Goal: Task Accomplishment & Management: Complete application form

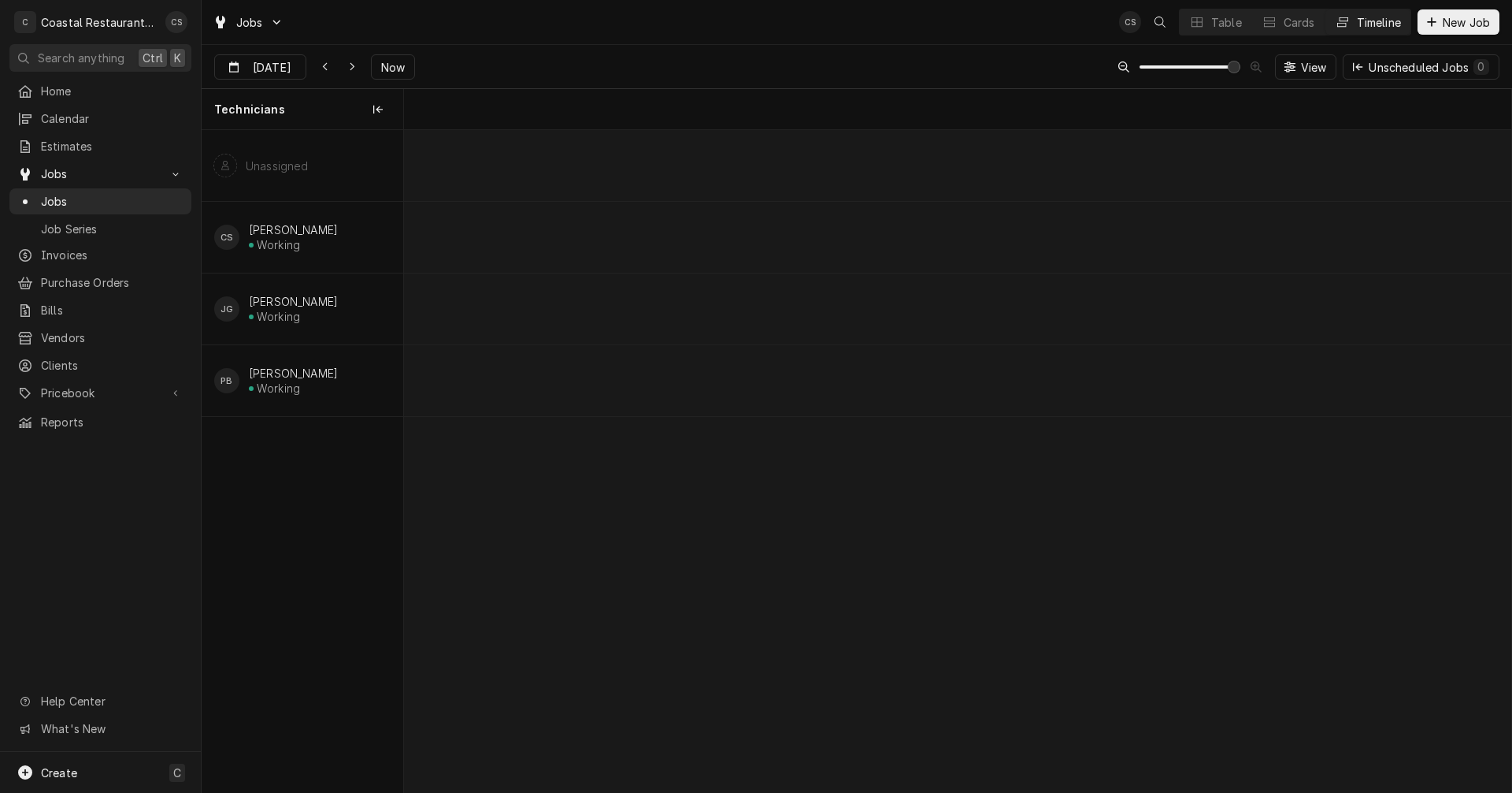
scroll to position [0, 21922]
click at [1139, 381] on div "Dynamic Content Wrapper" at bounding box center [1229, 381] width 45494 height 71
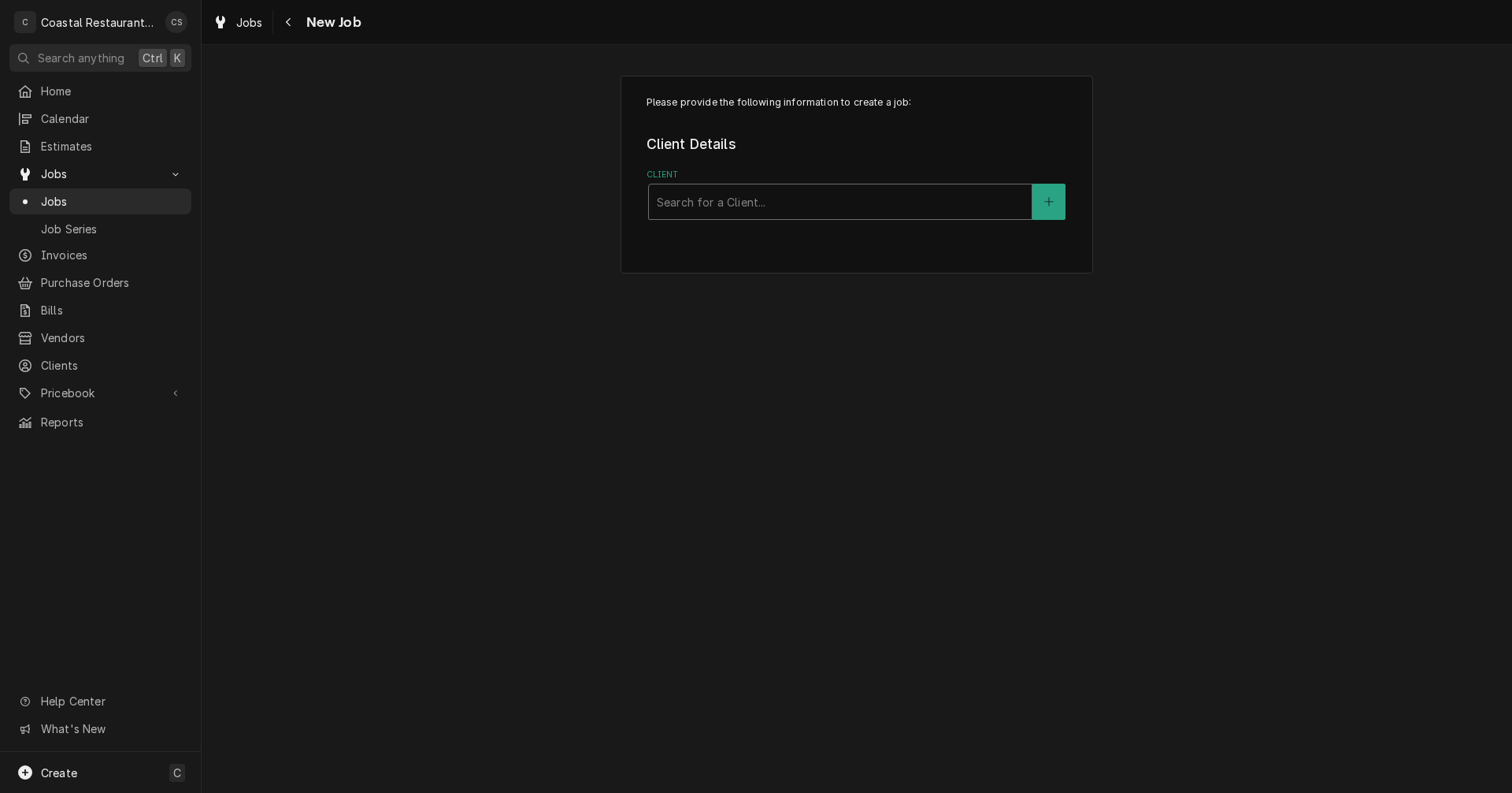
click at [696, 206] on div "Client" at bounding box center [841, 202] width 367 height 29
type input "B"
type input "Blueco"
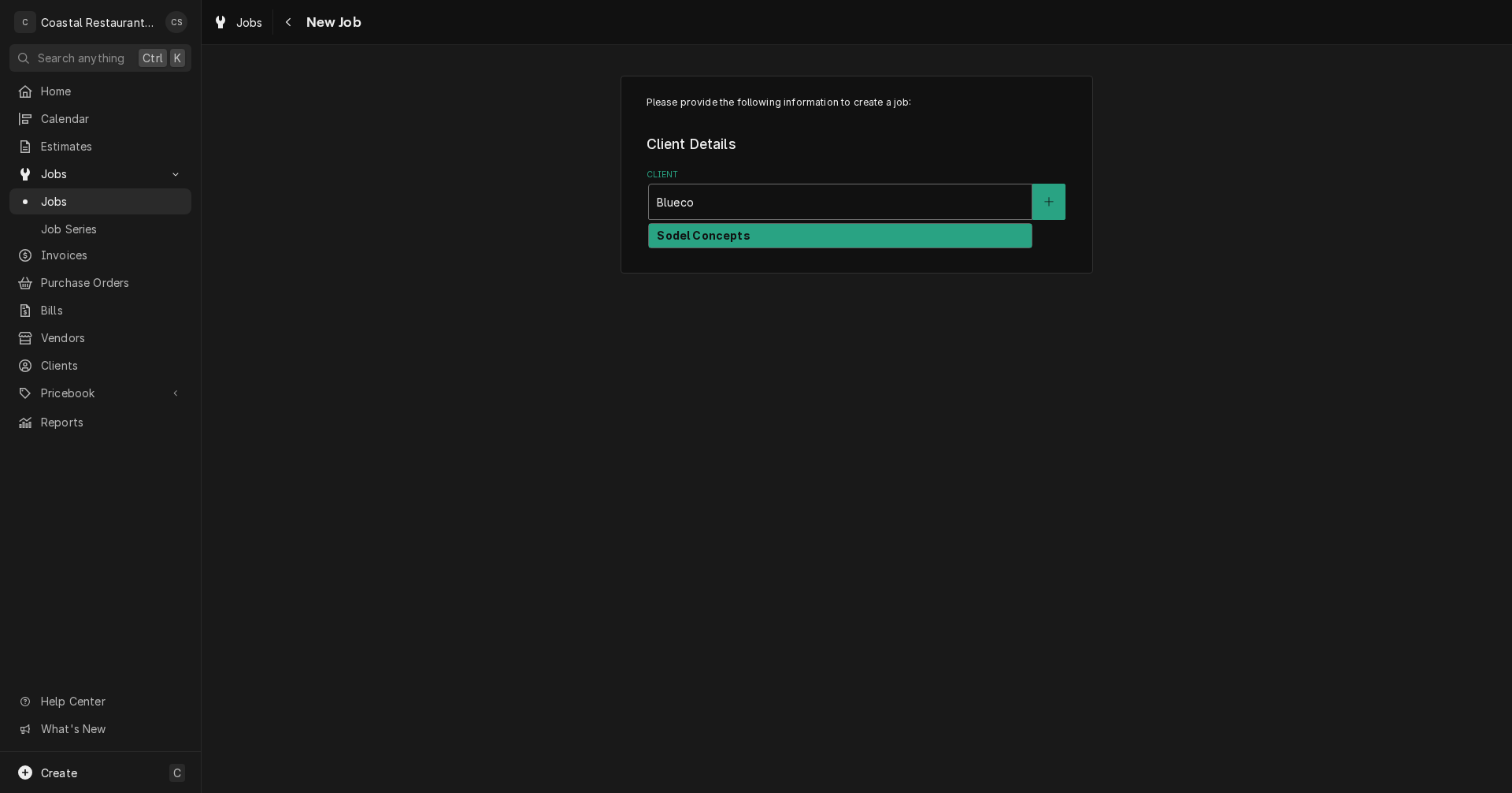
click at [701, 229] on strong "Sodel Concepts" at bounding box center [703, 235] width 93 height 13
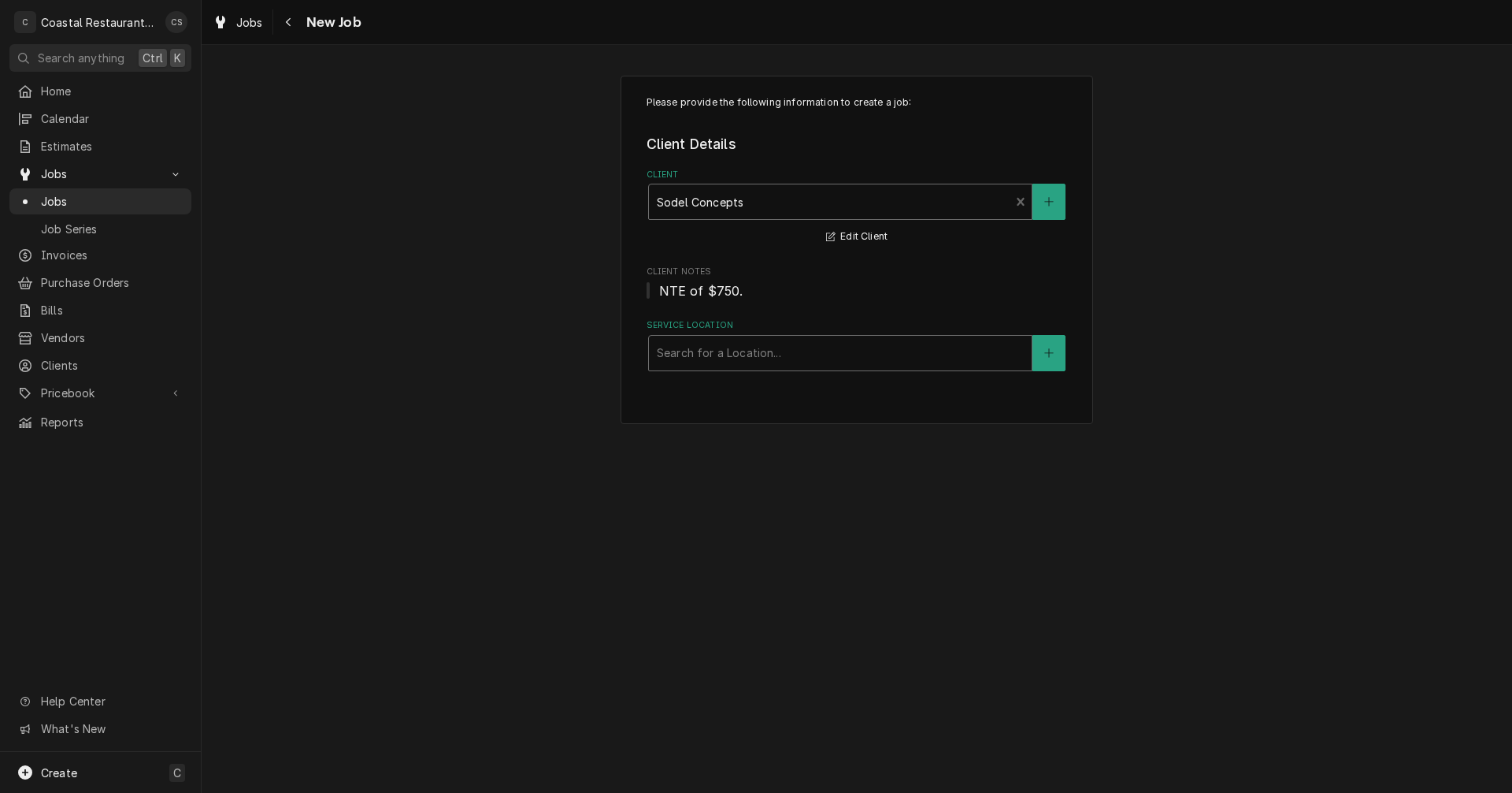
click at [701, 351] on div "Service Location" at bounding box center [841, 353] width 367 height 29
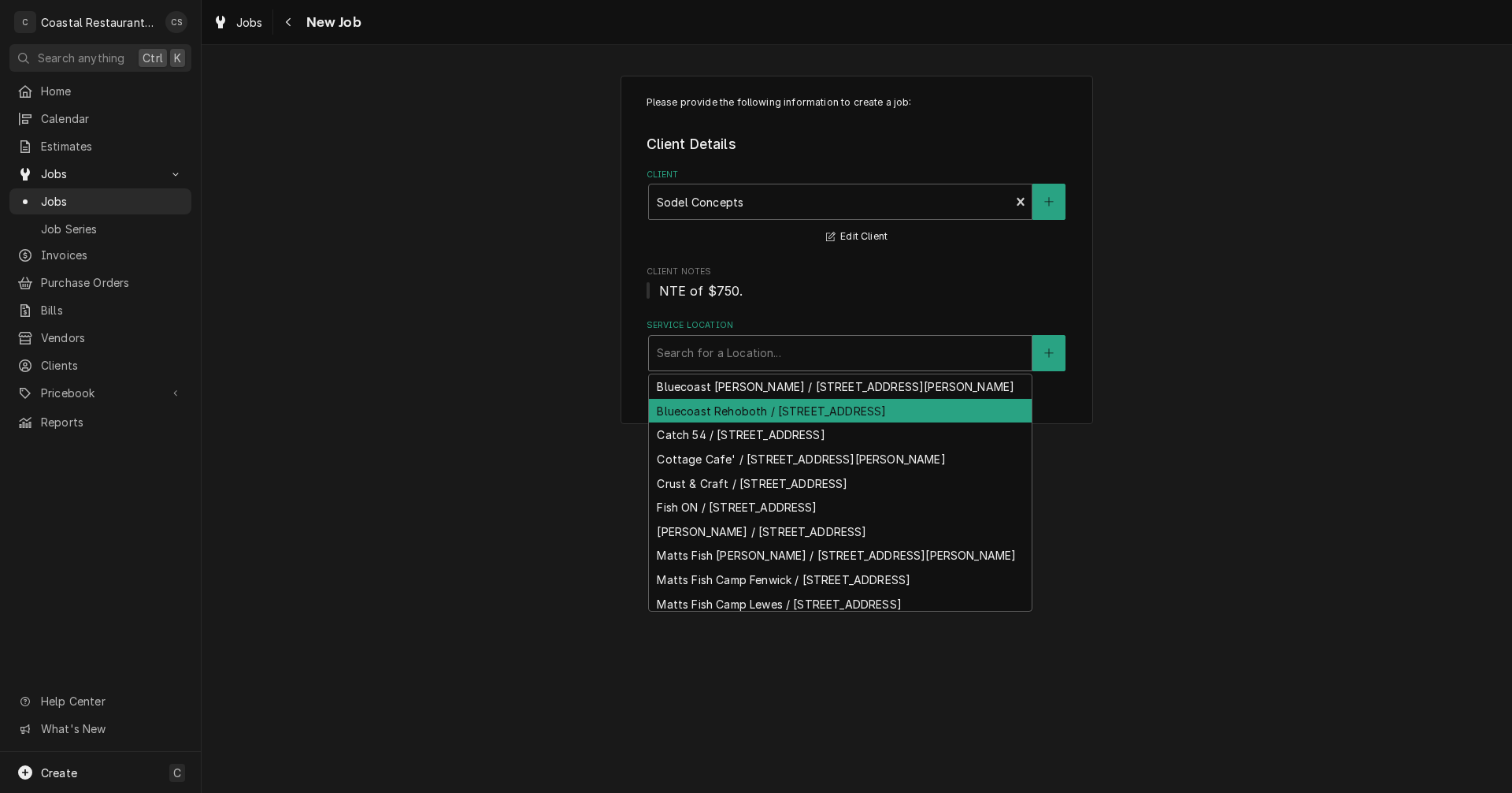
click at [709, 423] on div "Bluecoast Rehoboth / 30115 Veterans Way, Rehoboth Beach, DE 19971" at bounding box center [840, 410] width 382 height 24
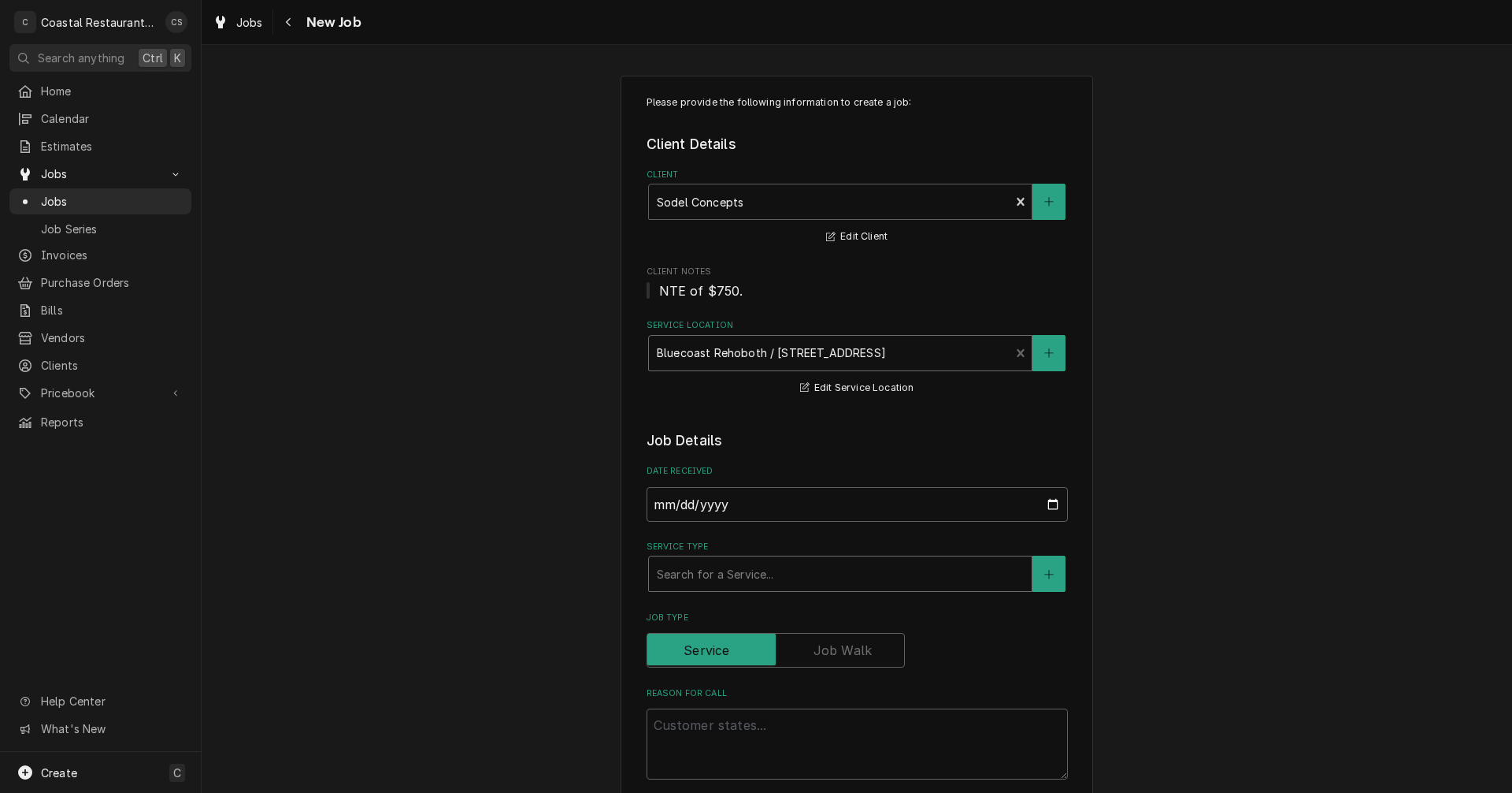
click at [704, 586] on div "Service Type" at bounding box center [841, 574] width 367 height 29
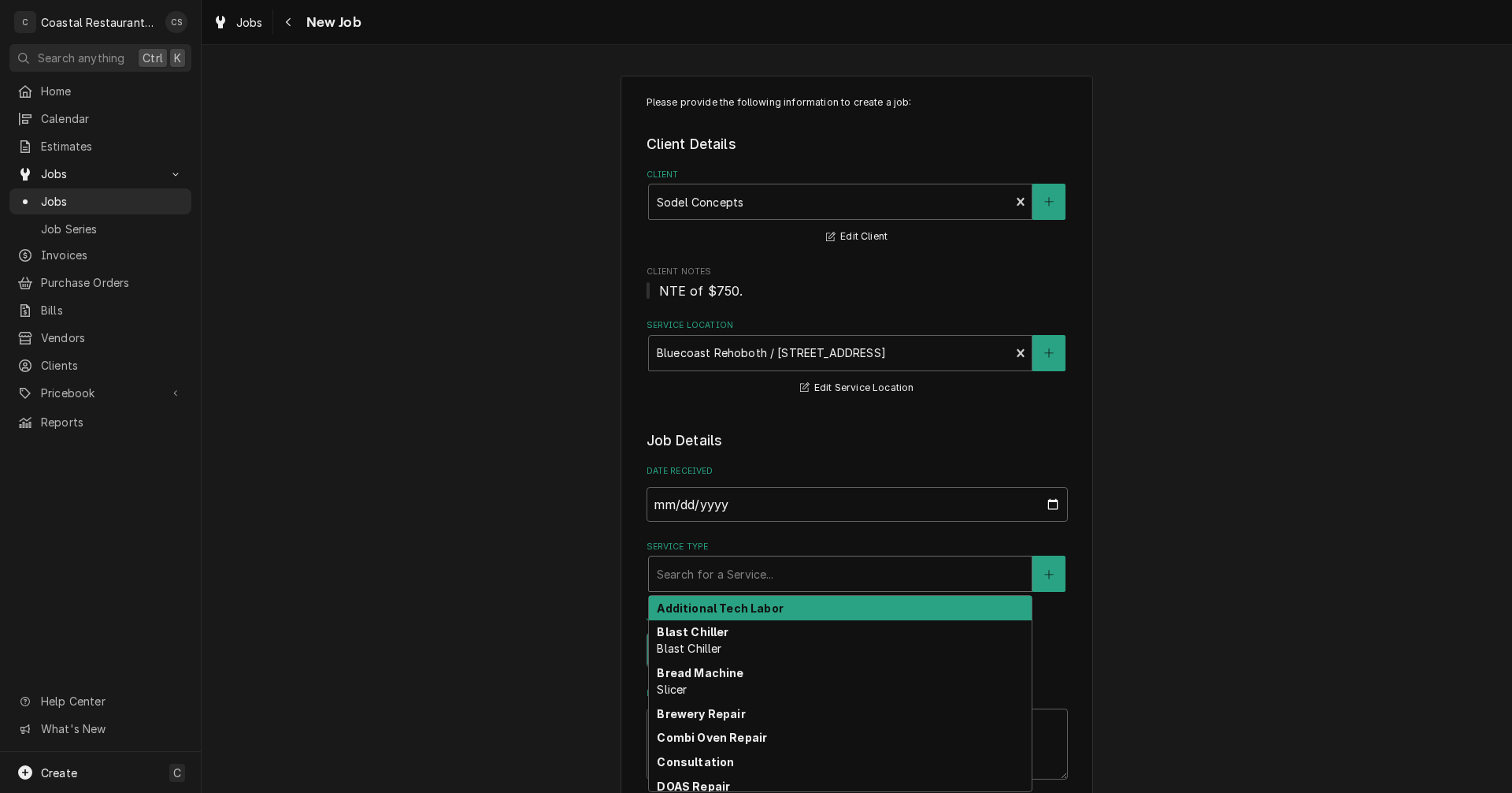
type textarea "x"
type input "F"
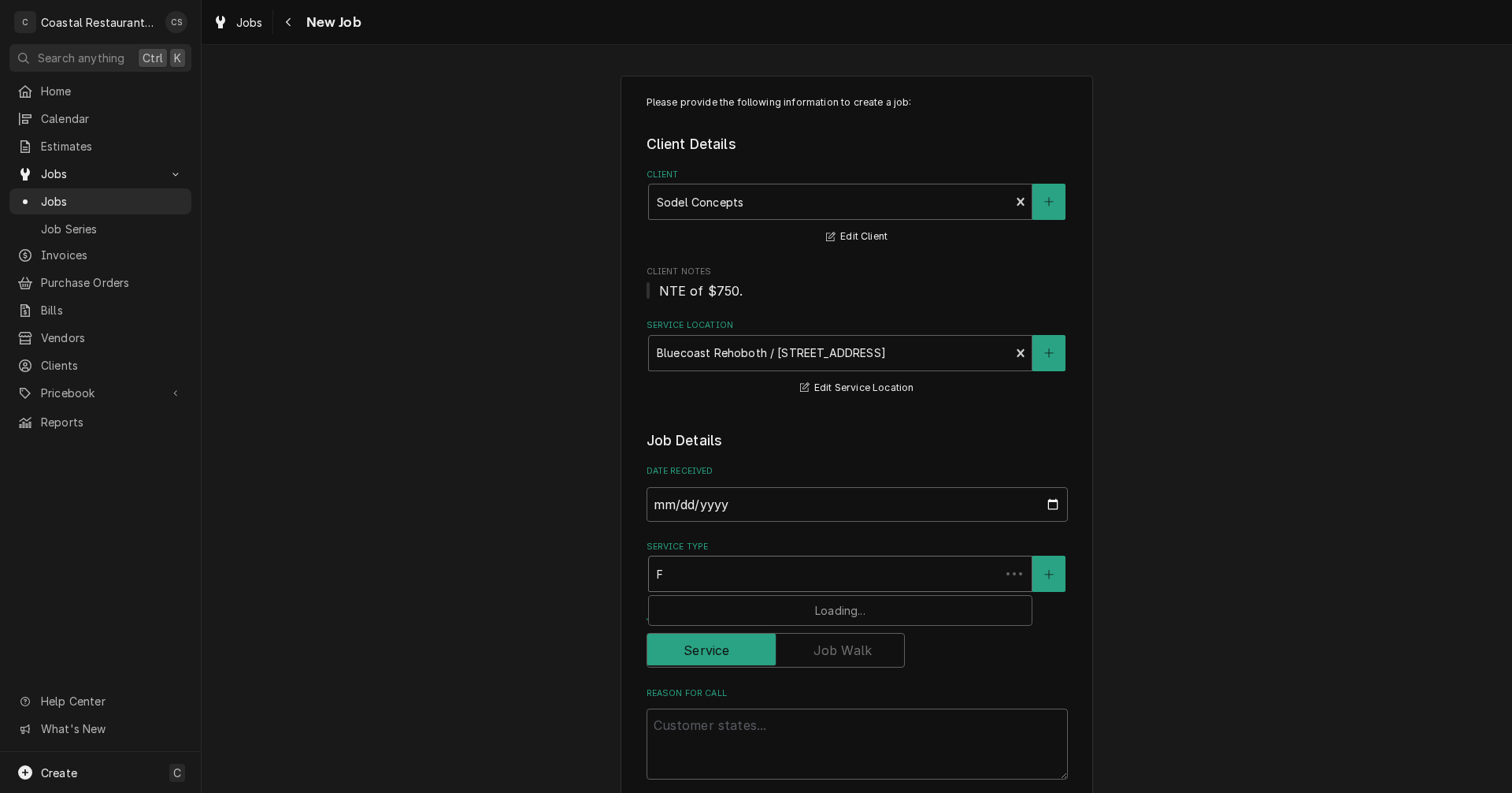
type textarea "x"
type input "Fro"
type textarea "x"
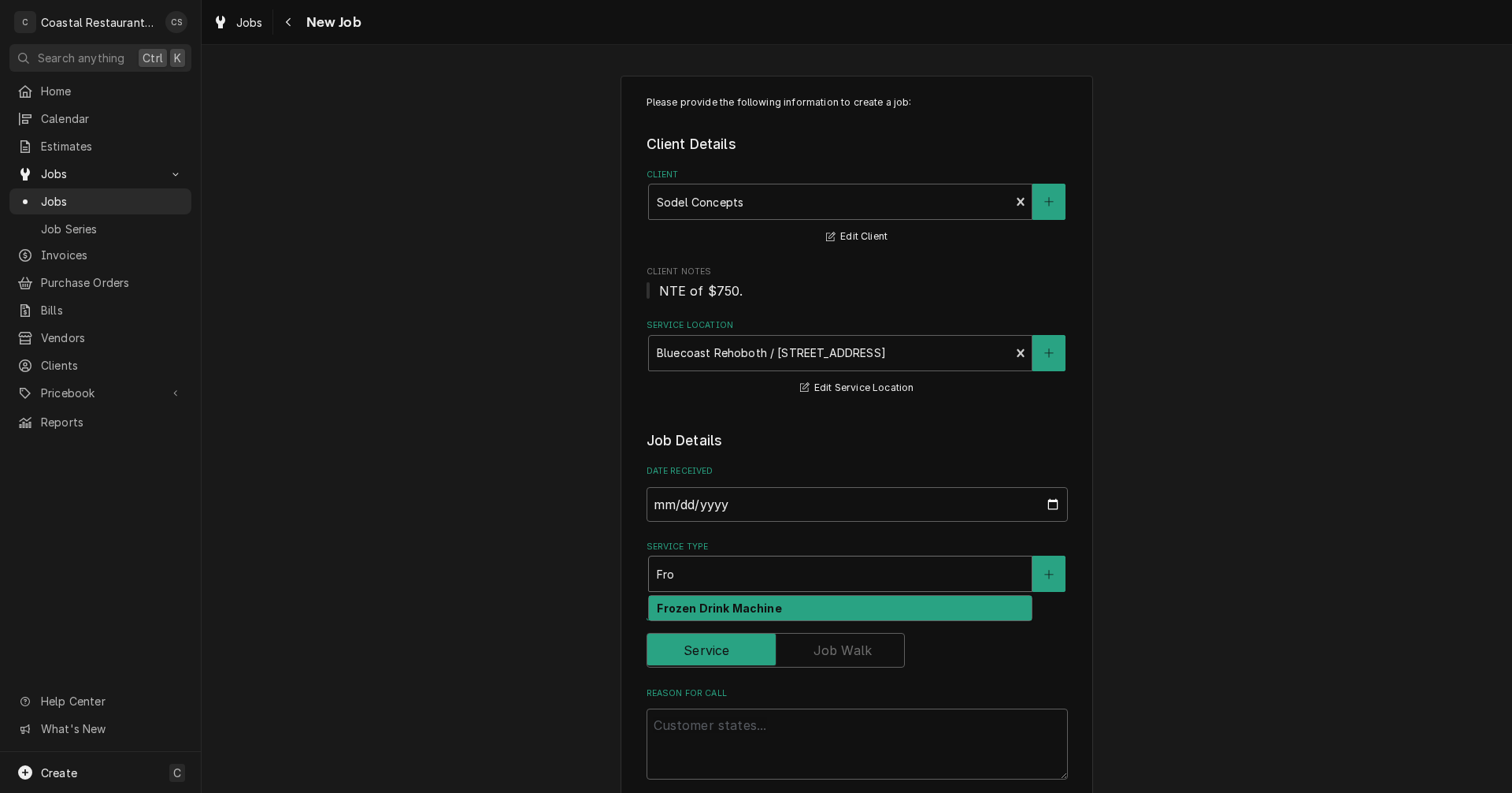
click at [719, 604] on strong "Frozen Drink Machine" at bounding box center [719, 607] width 125 height 13
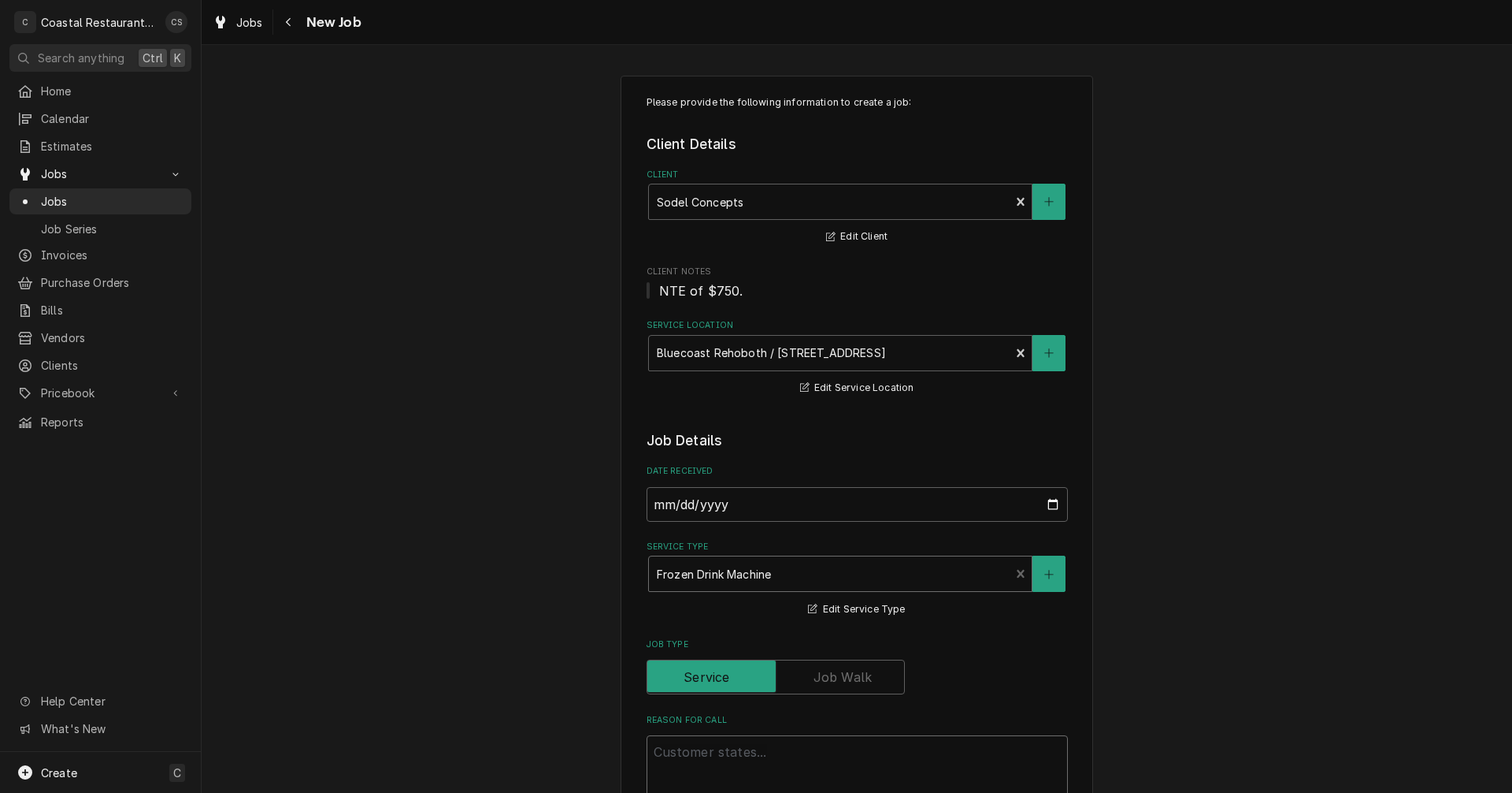
click at [699, 754] on textarea "Reason For Call" at bounding box center [857, 771] width 422 height 71
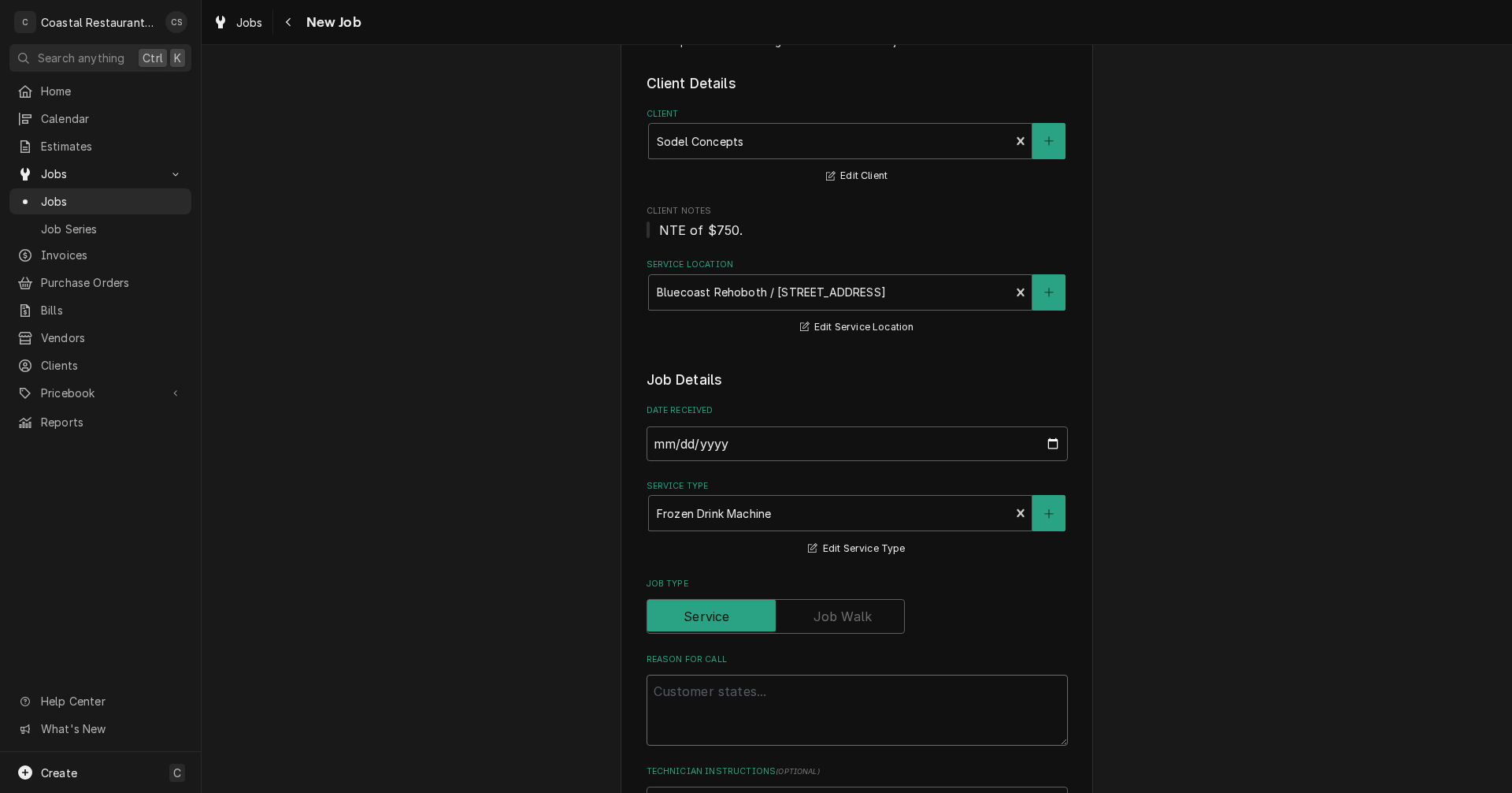
scroll to position [158, 0]
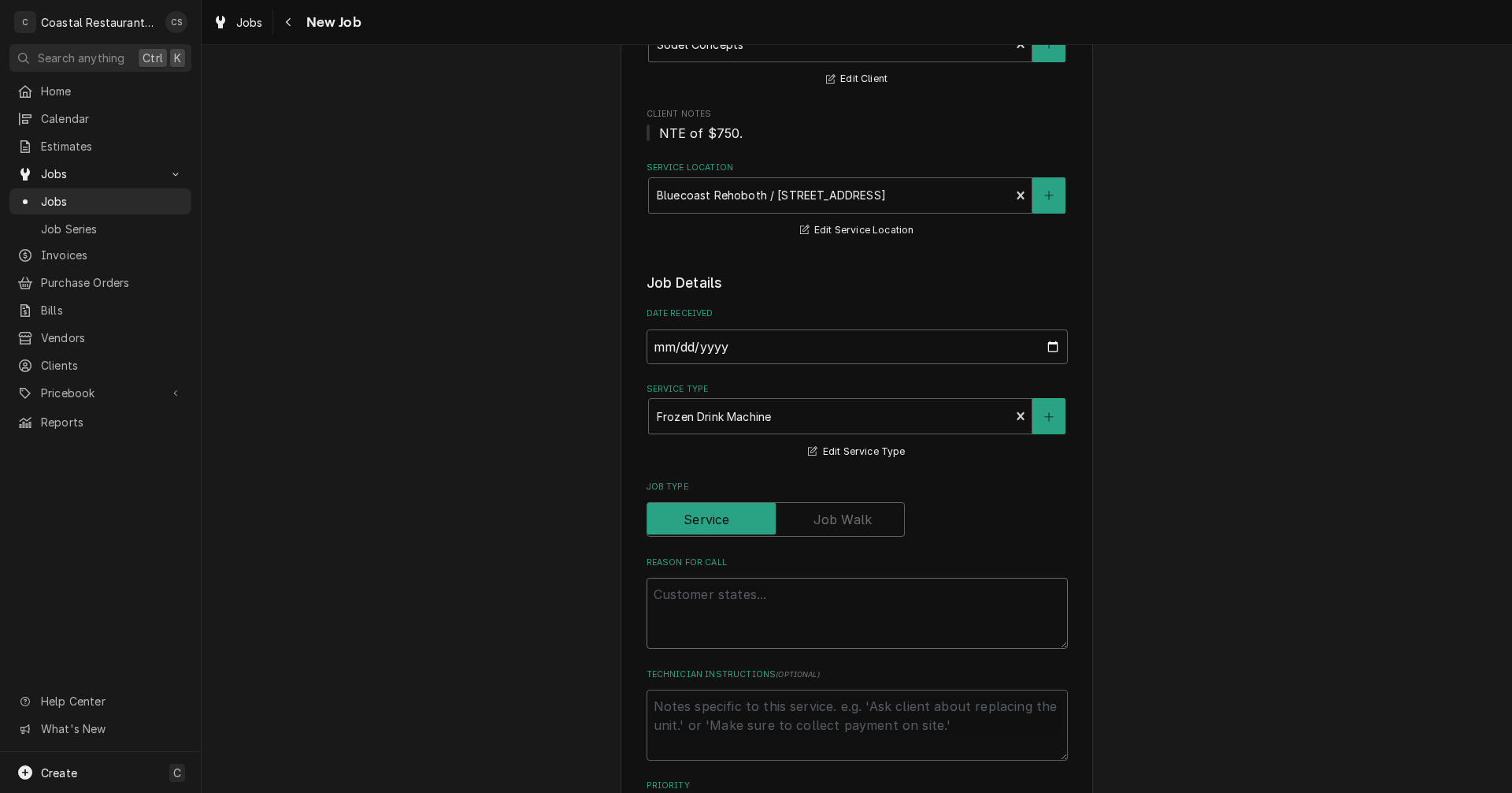
click at [688, 595] on textarea "Reason For Call" at bounding box center [857, 613] width 422 height 71
paste textarea "Work Order ID: 14087"
type textarea "x"
type textarea "Work Order ID: 14087"
type textarea "x"
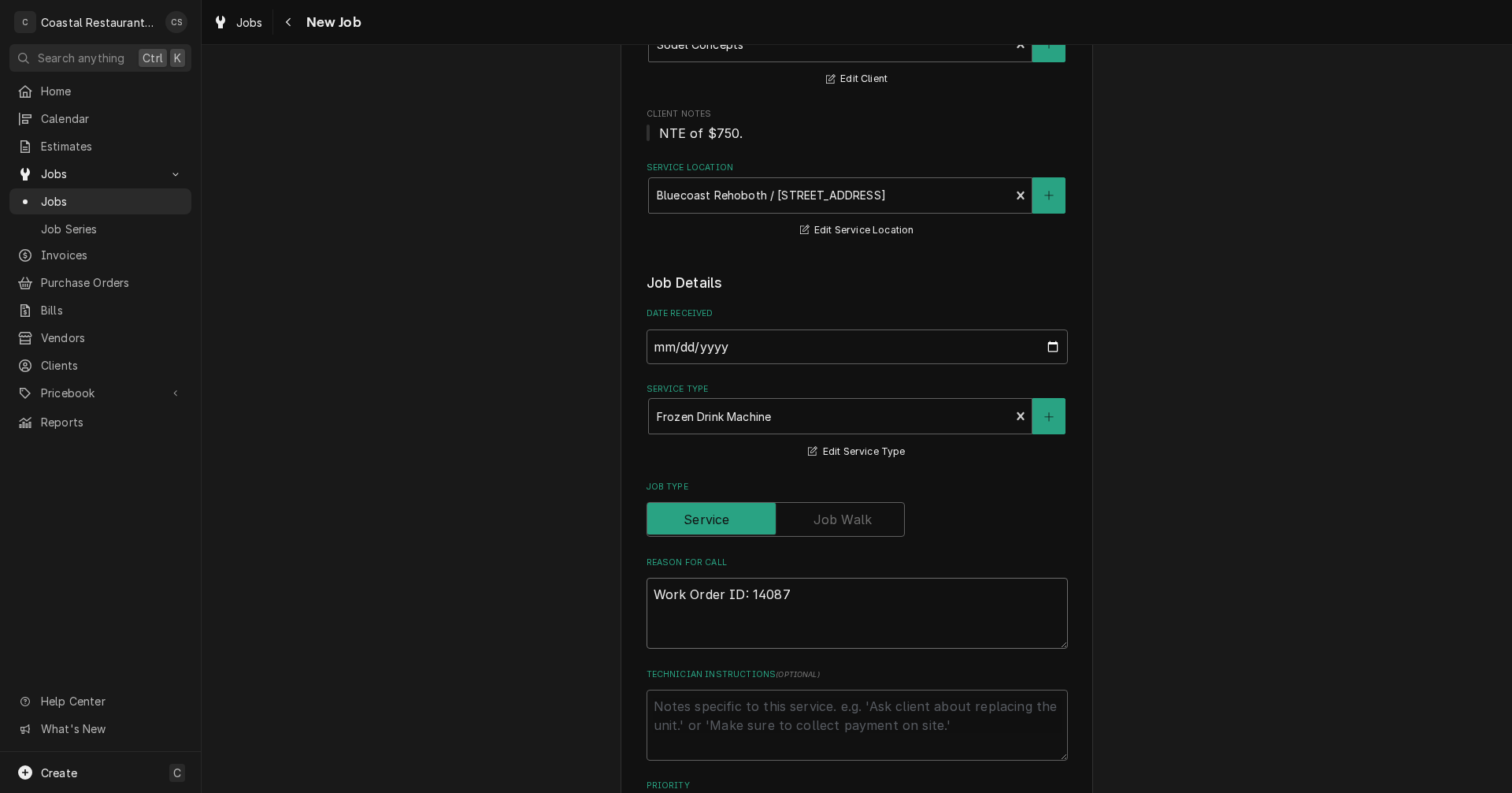
type textarea "Work Order ID: 14087"
type textarea "x"
type textarea "Work Order ID: 14087"
click at [790, 595] on textarea "Work Order ID: 14087" at bounding box center [857, 613] width 422 height 71
paste textarea "Our frozen drink machine was knocked off the shelf by the high winds today. It …"
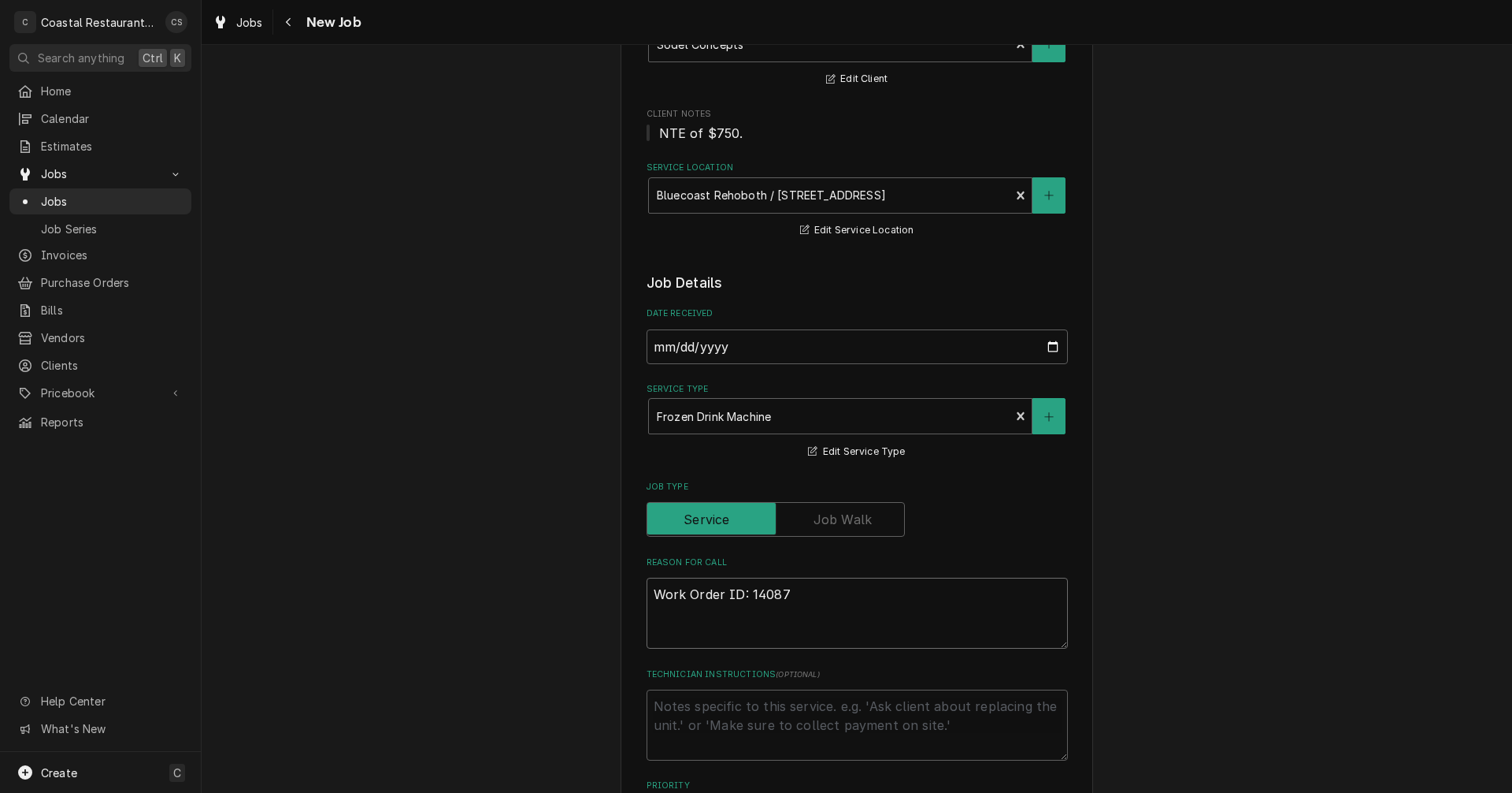
type textarea "x"
type textarea "Work Order ID: 14087 Our frozen drink machine was knocked off the shelf by the …"
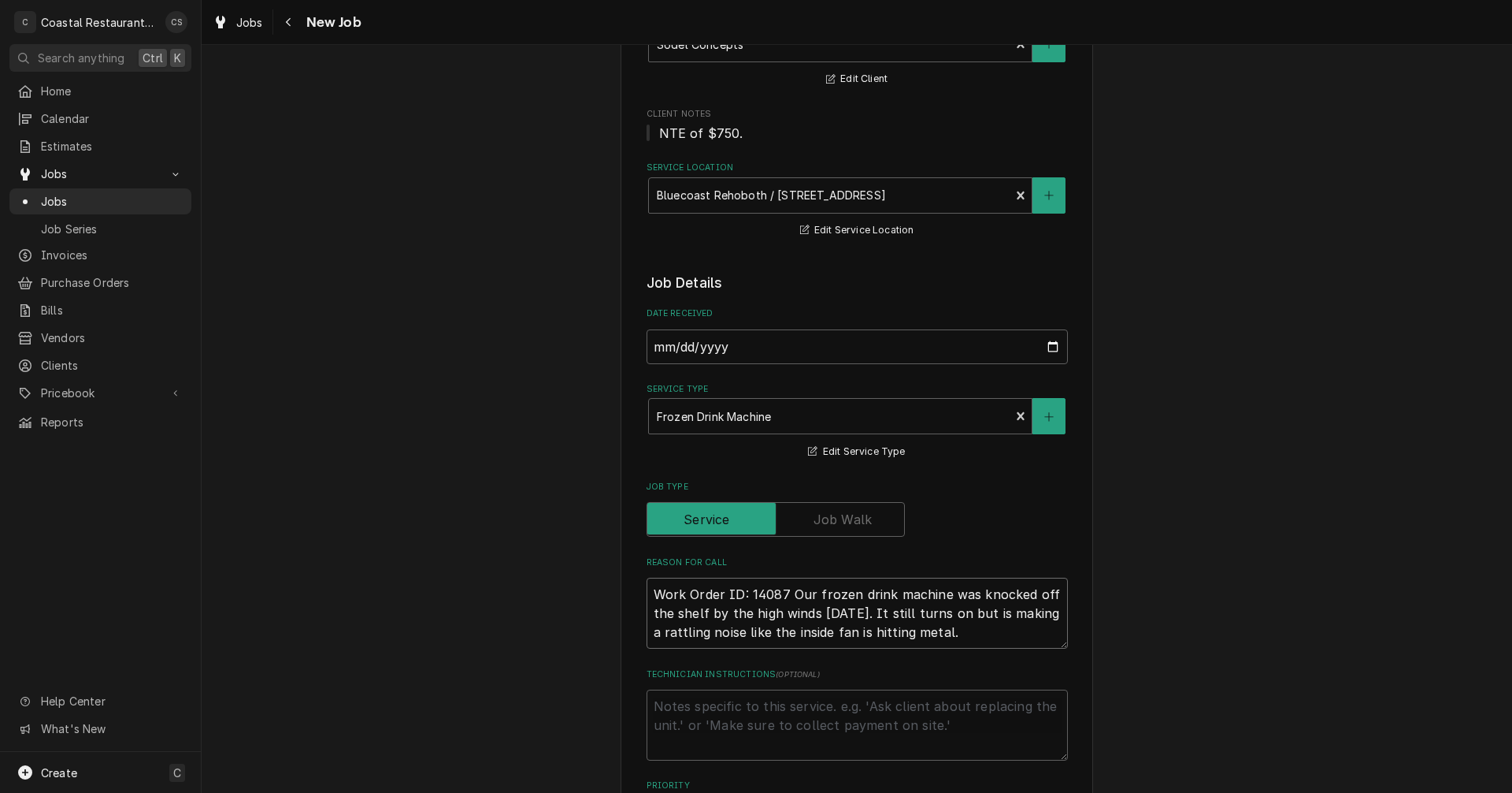
type textarea "x"
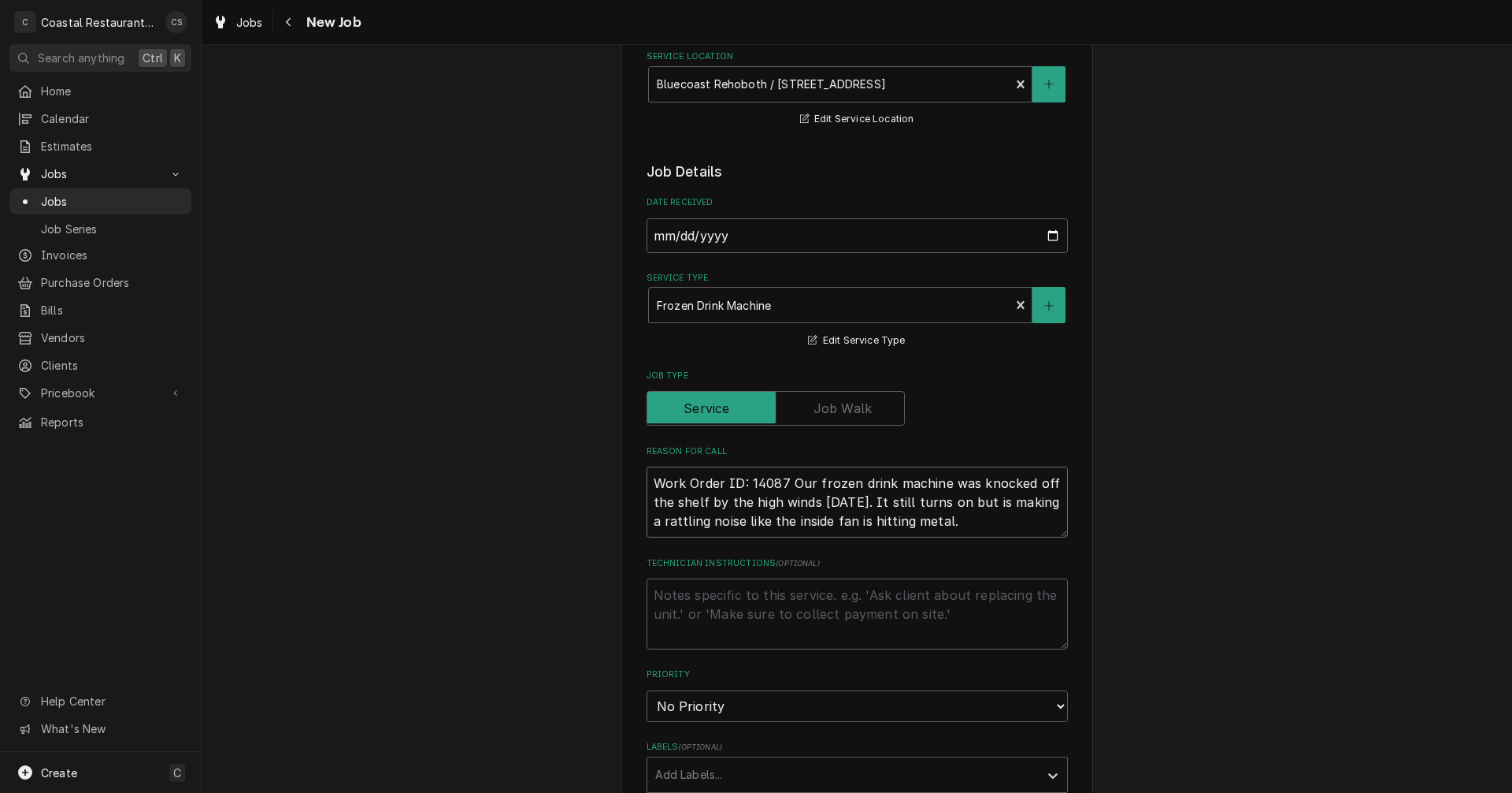
scroll to position [473, 0]
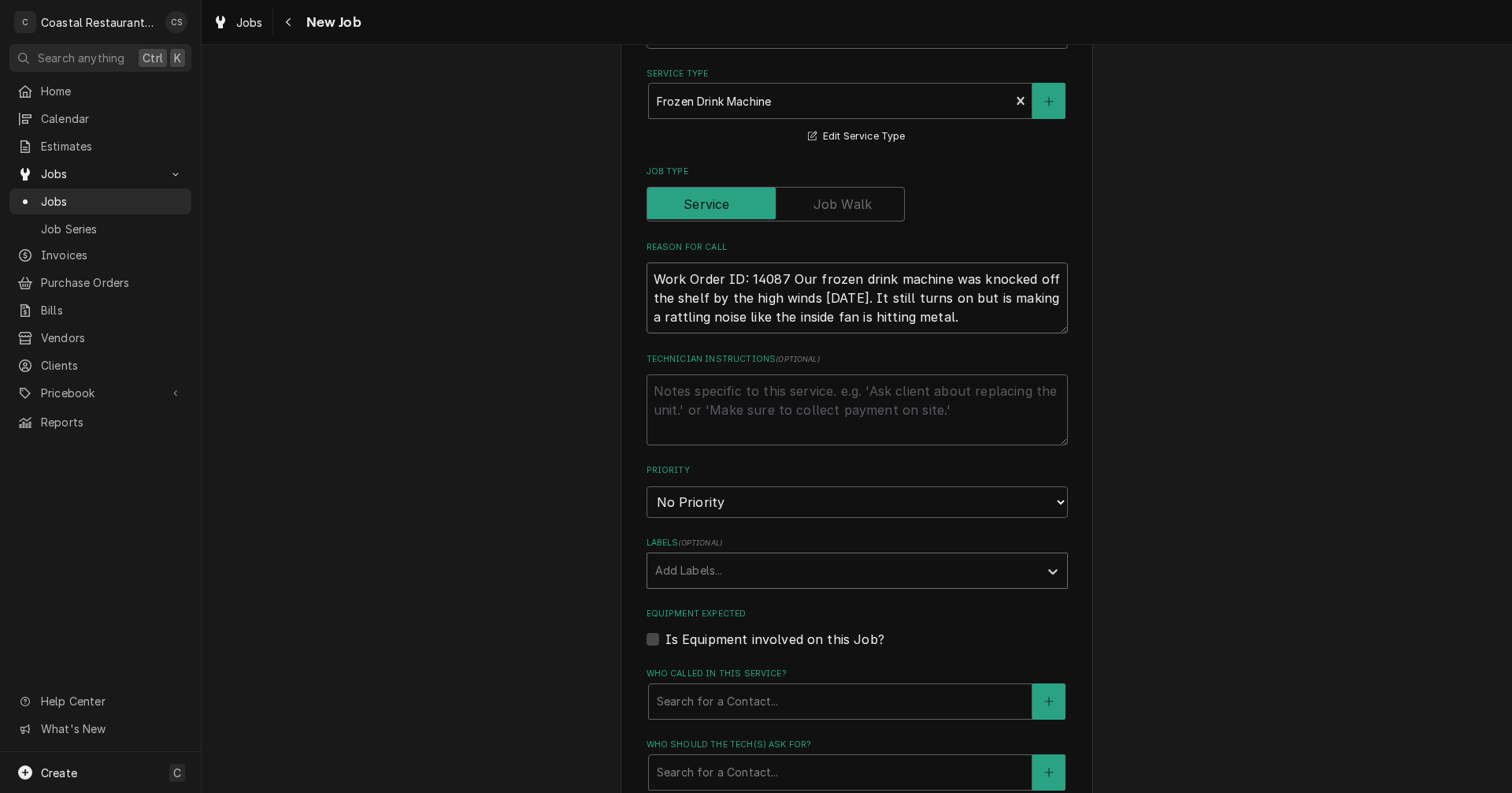
type textarea "Work Order ID: 14087 Our frozen drink machine was knocked off the shelf by the …"
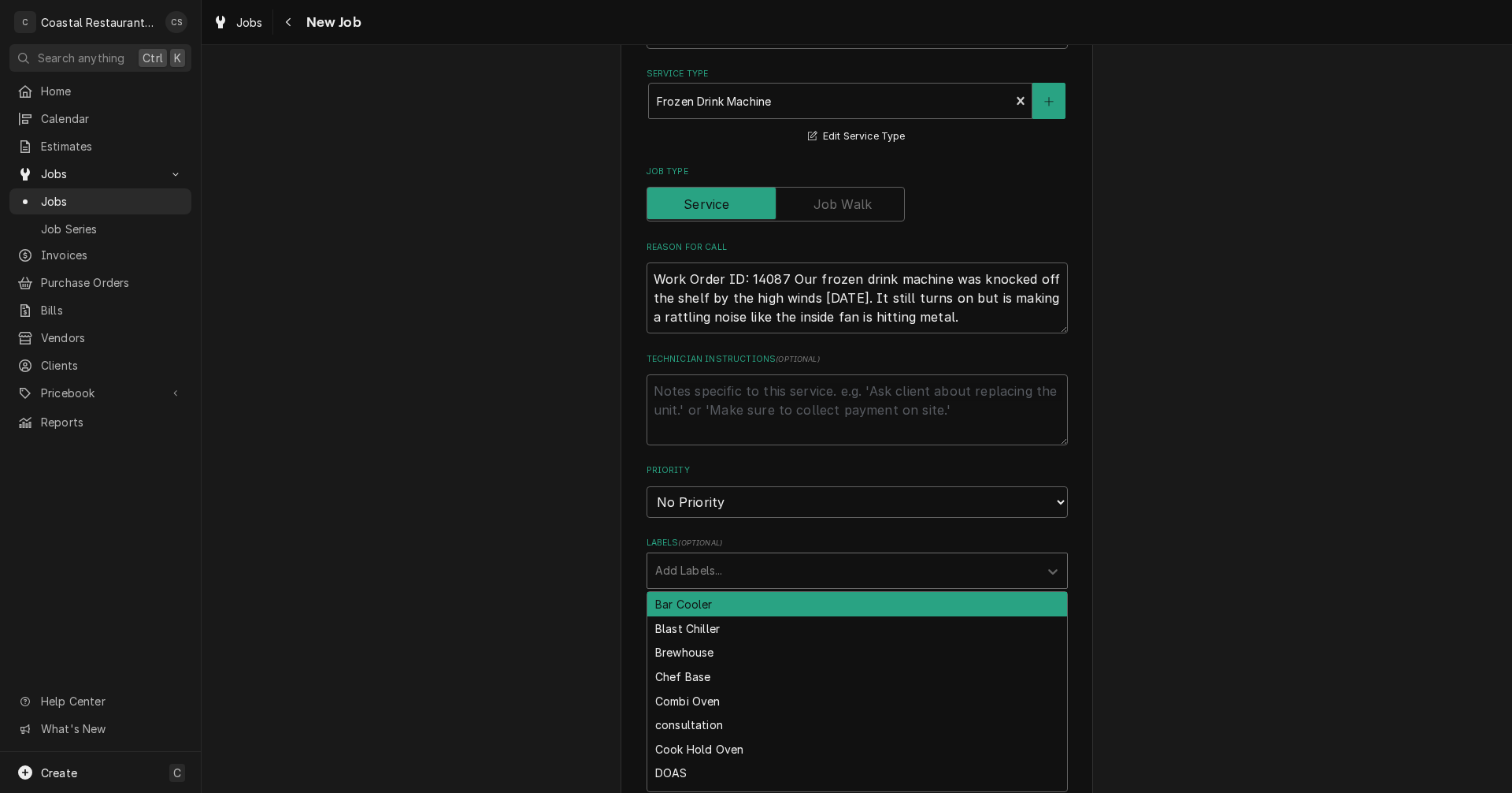
click at [716, 566] on div "Labels" at bounding box center [842, 571] width 376 height 29
type input "f"
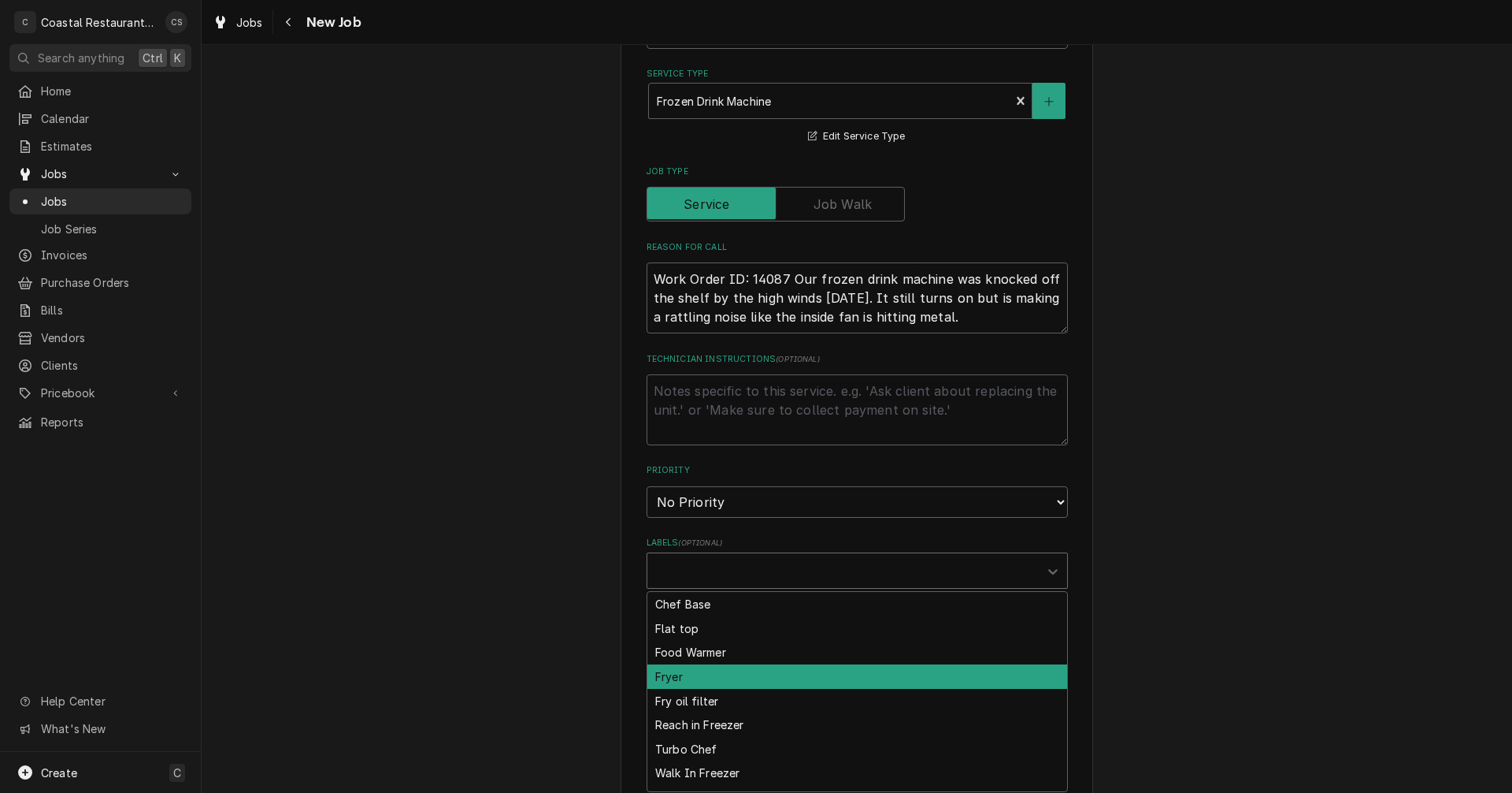
type textarea "x"
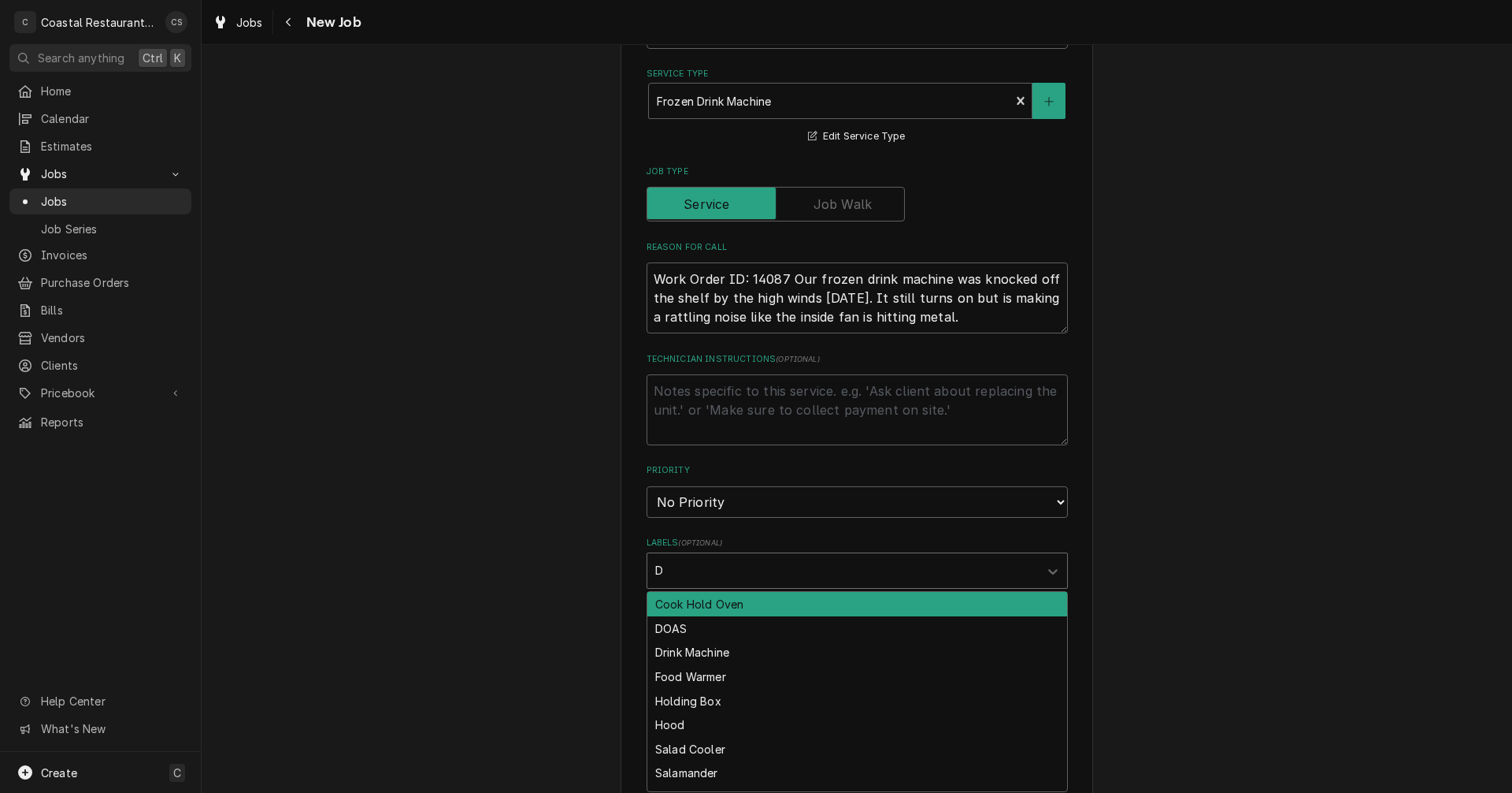
type input "Dr"
type textarea "x"
type input "Dri"
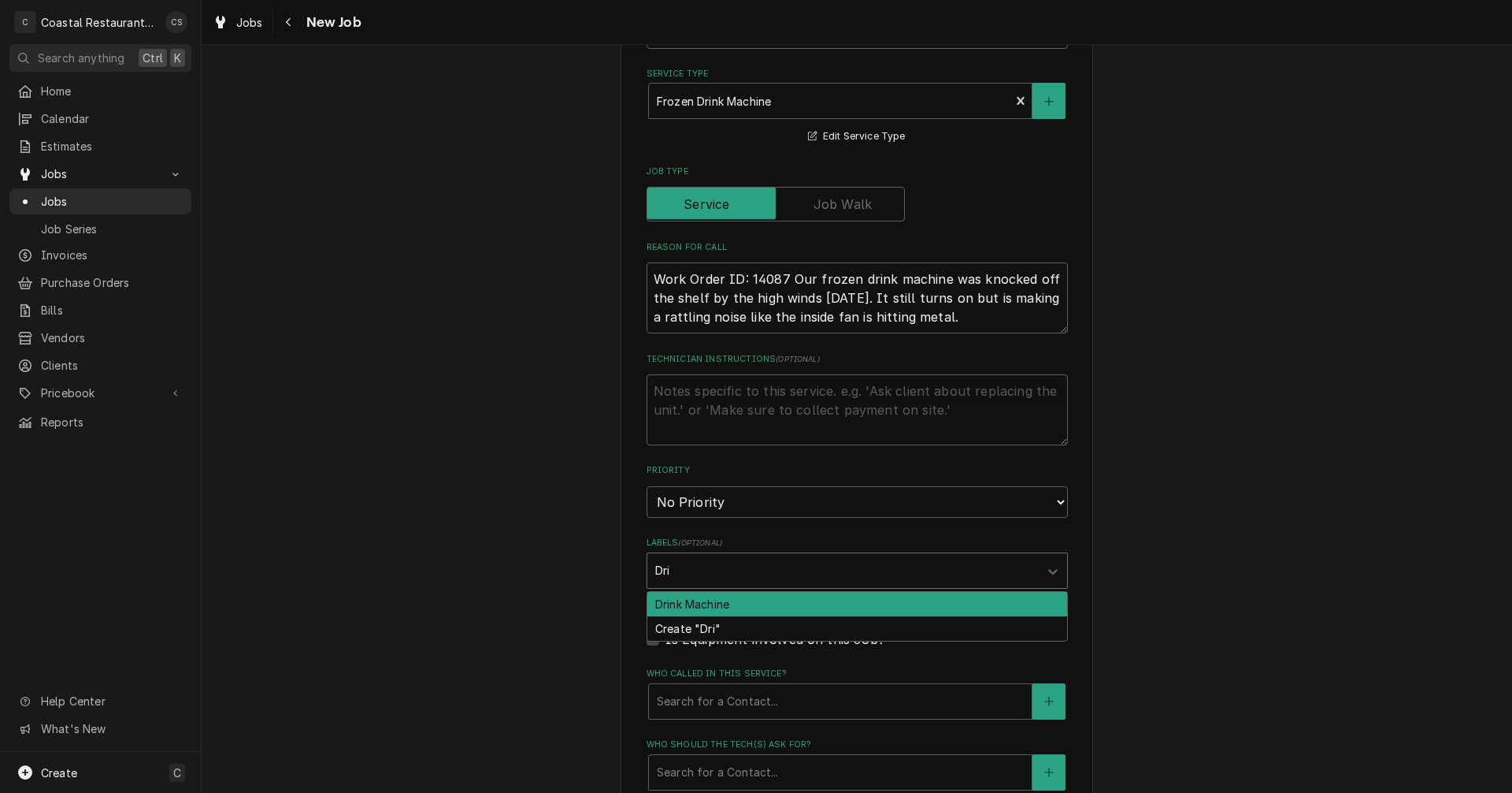
click at [688, 604] on div "Drink Machine" at bounding box center [857, 604] width 420 height 24
type textarea "x"
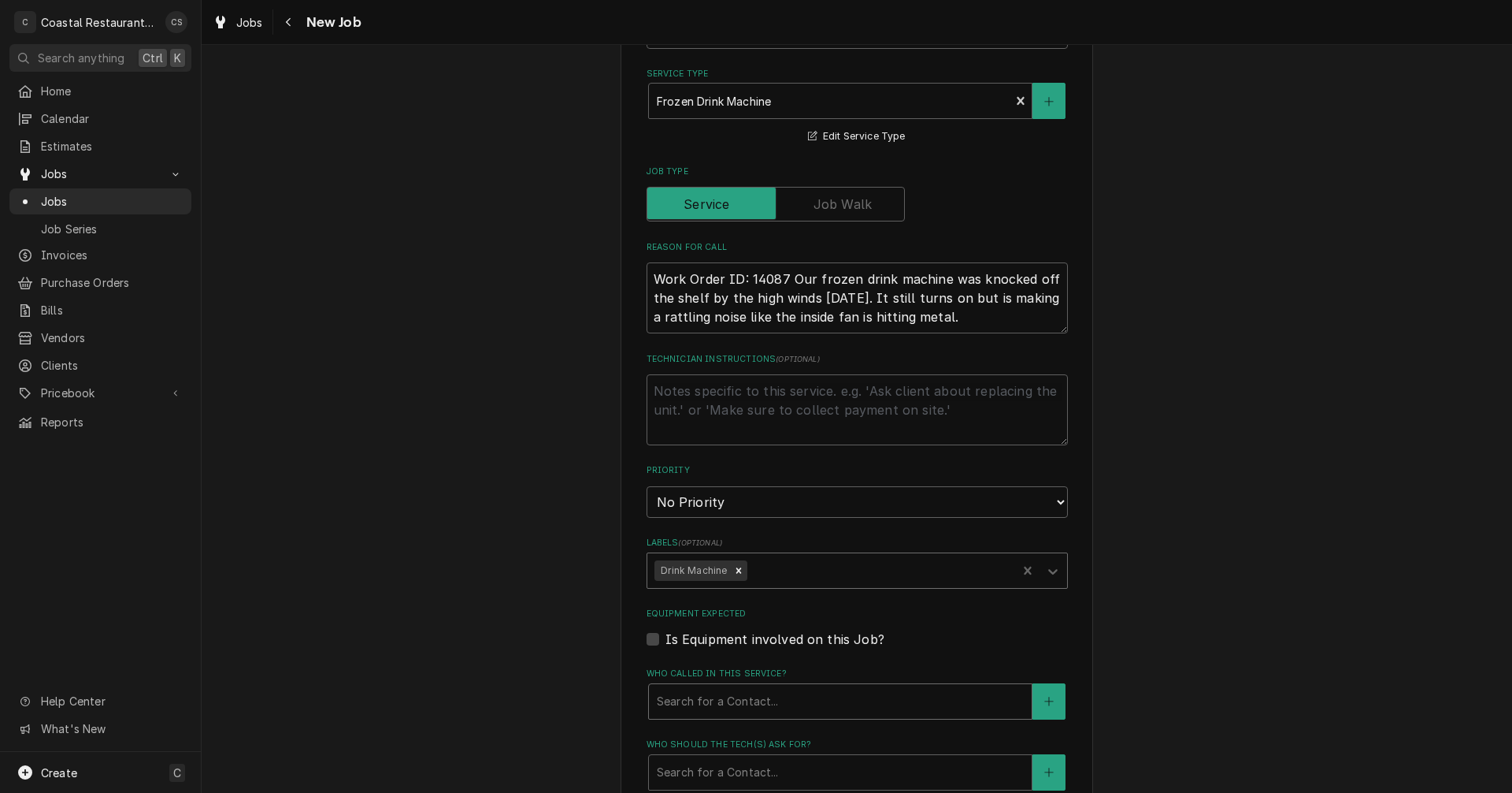
click at [694, 698] on div "Who called in this service?" at bounding box center [841, 702] width 367 height 29
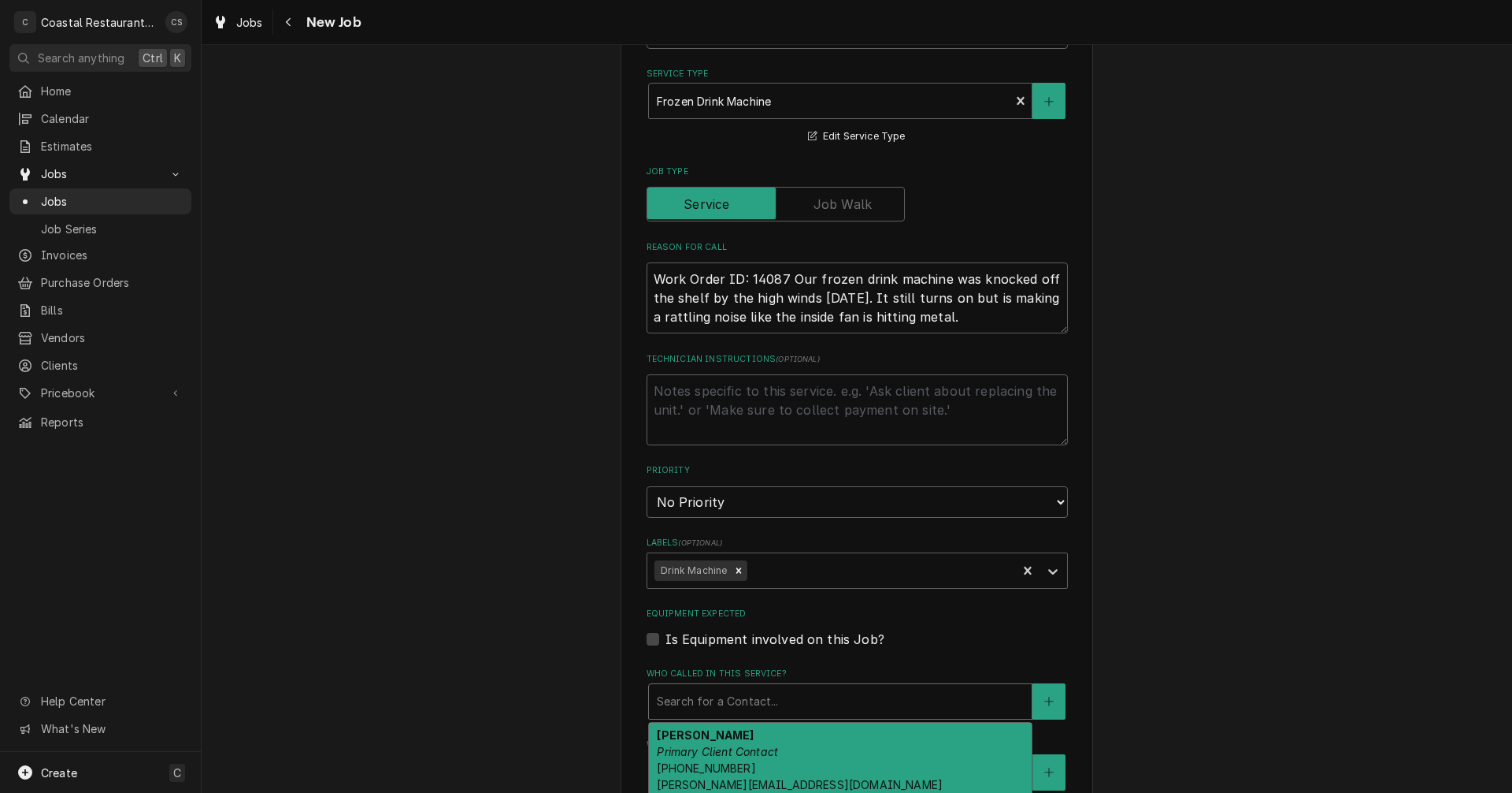
click at [695, 740] on strong "Andrew Dickinson" at bounding box center [705, 734] width 97 height 13
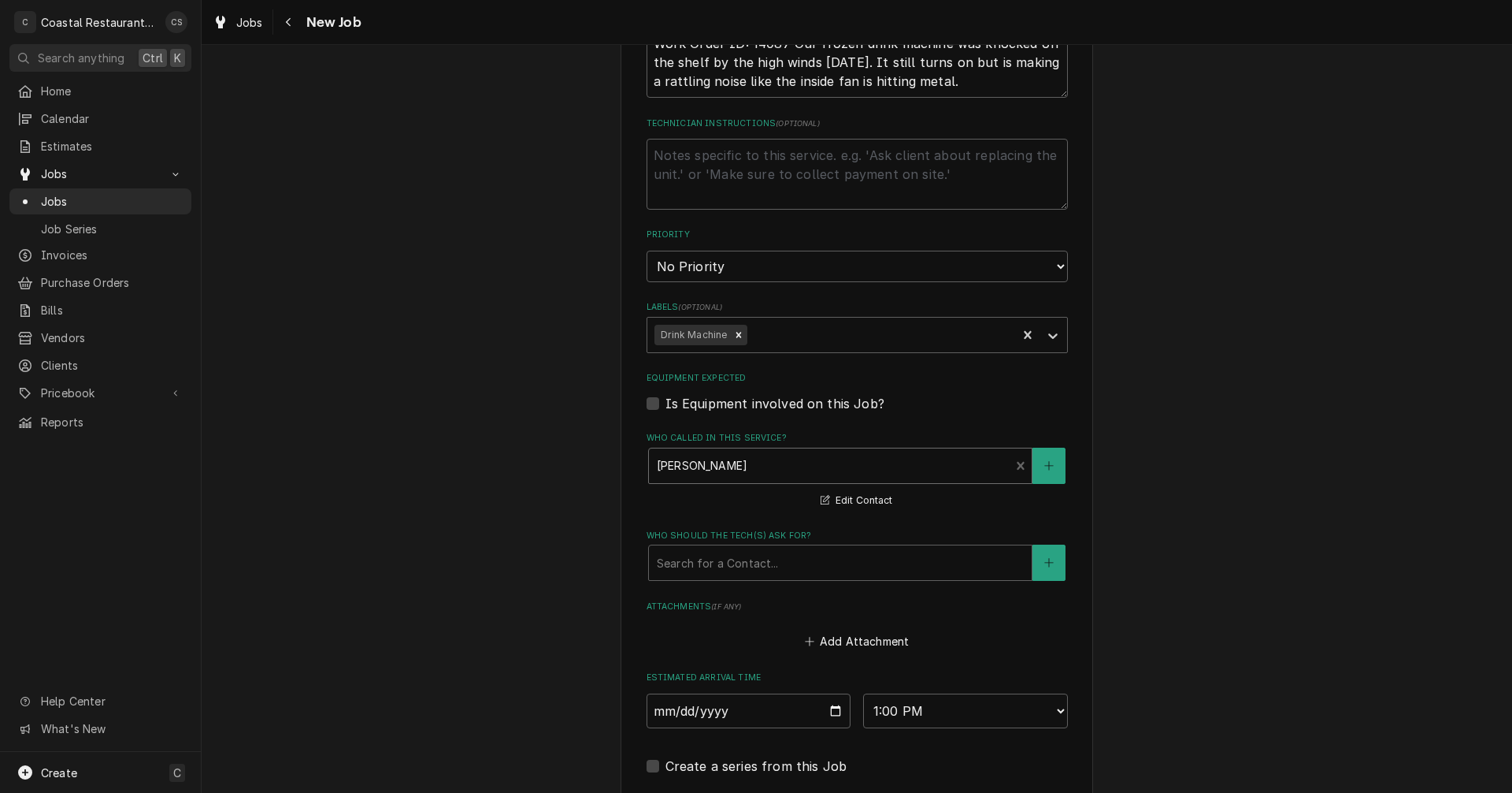
scroll to position [709, 0]
click at [743, 568] on div "Who should the tech(s) ask for?" at bounding box center [841, 562] width 367 height 29
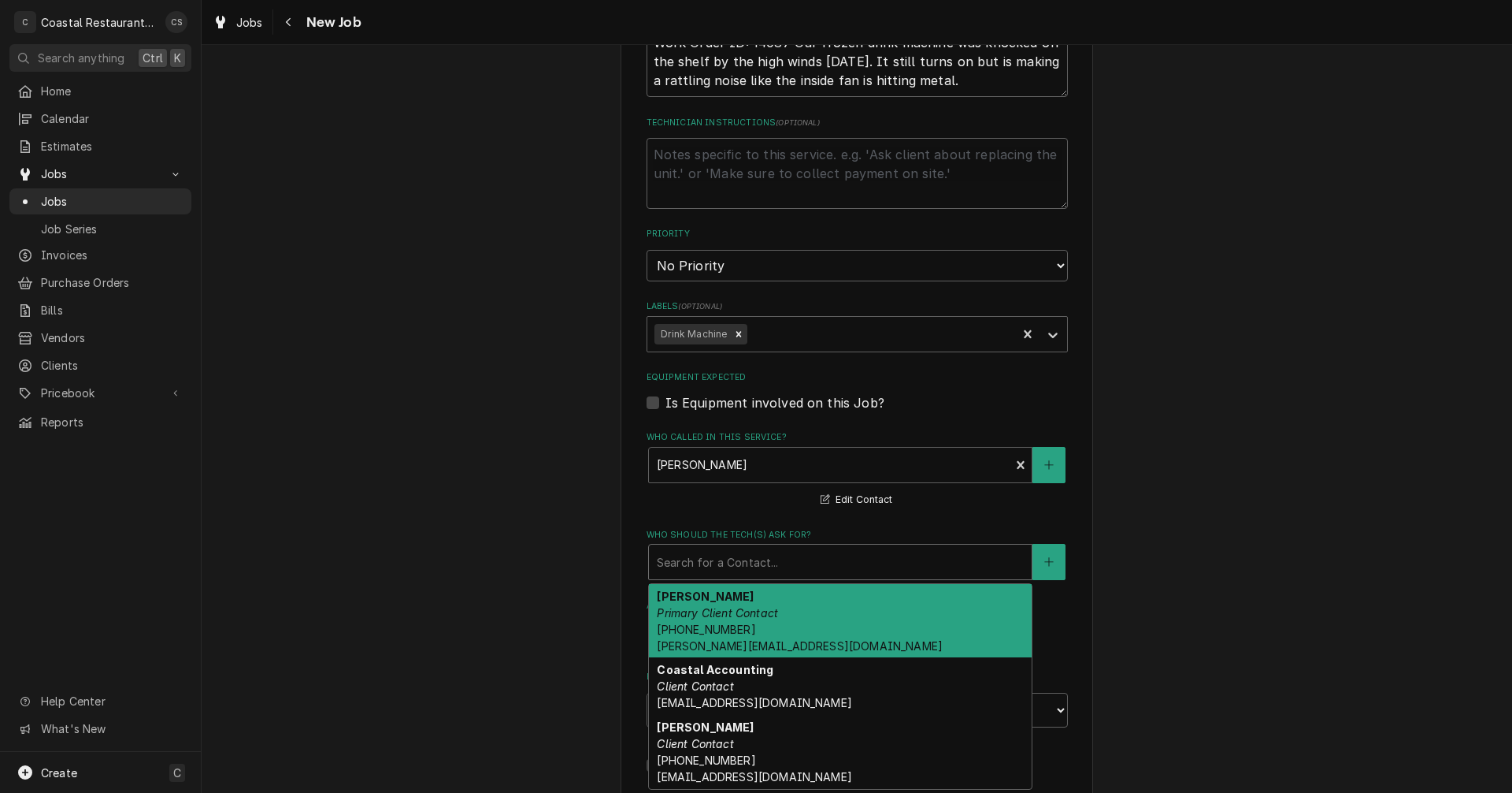
click at [717, 623] on span "(302) 381-0571 Andrew@sodelconcepts.com" at bounding box center [800, 637] width 286 height 30
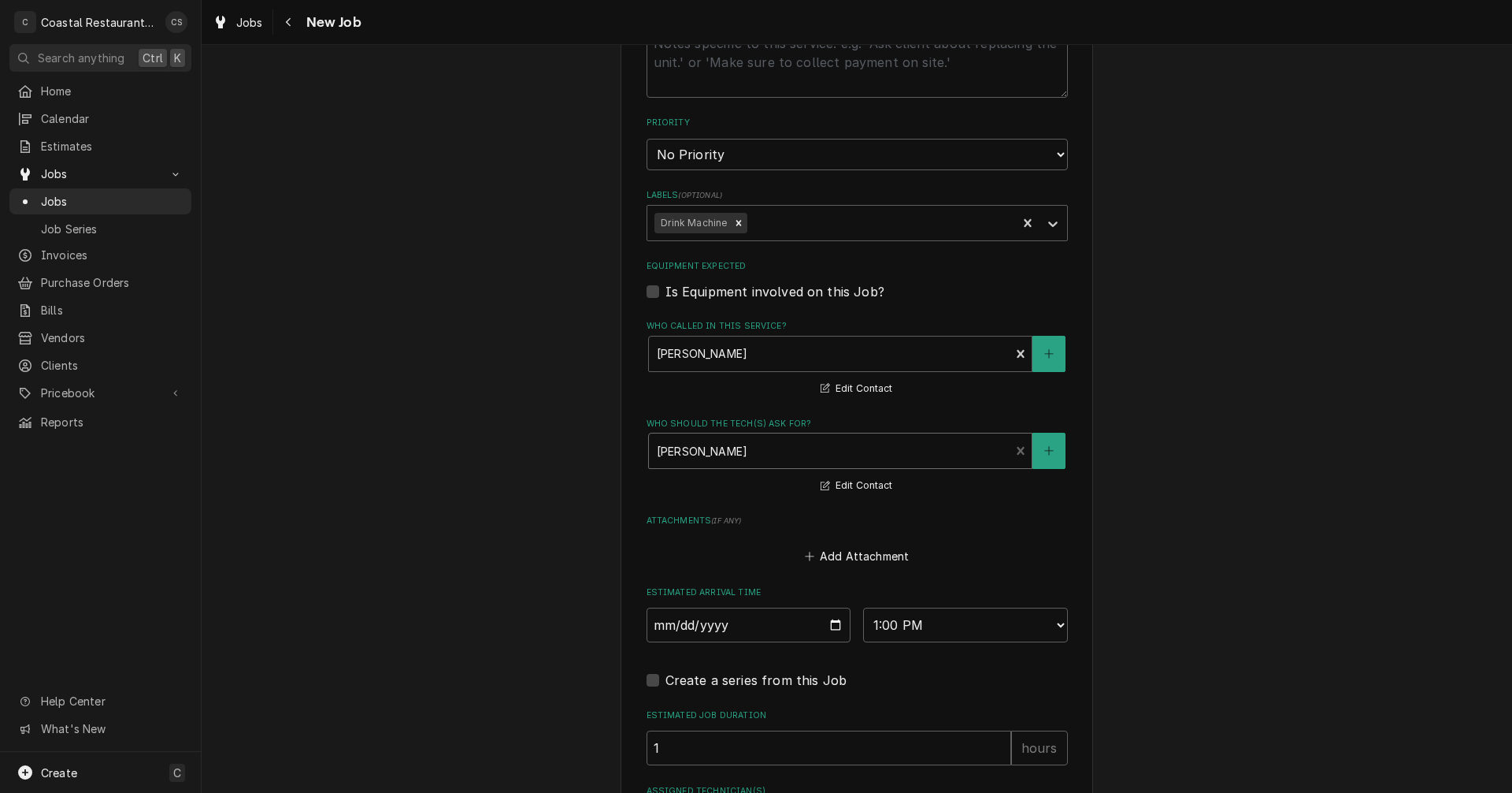
scroll to position [1000, 0]
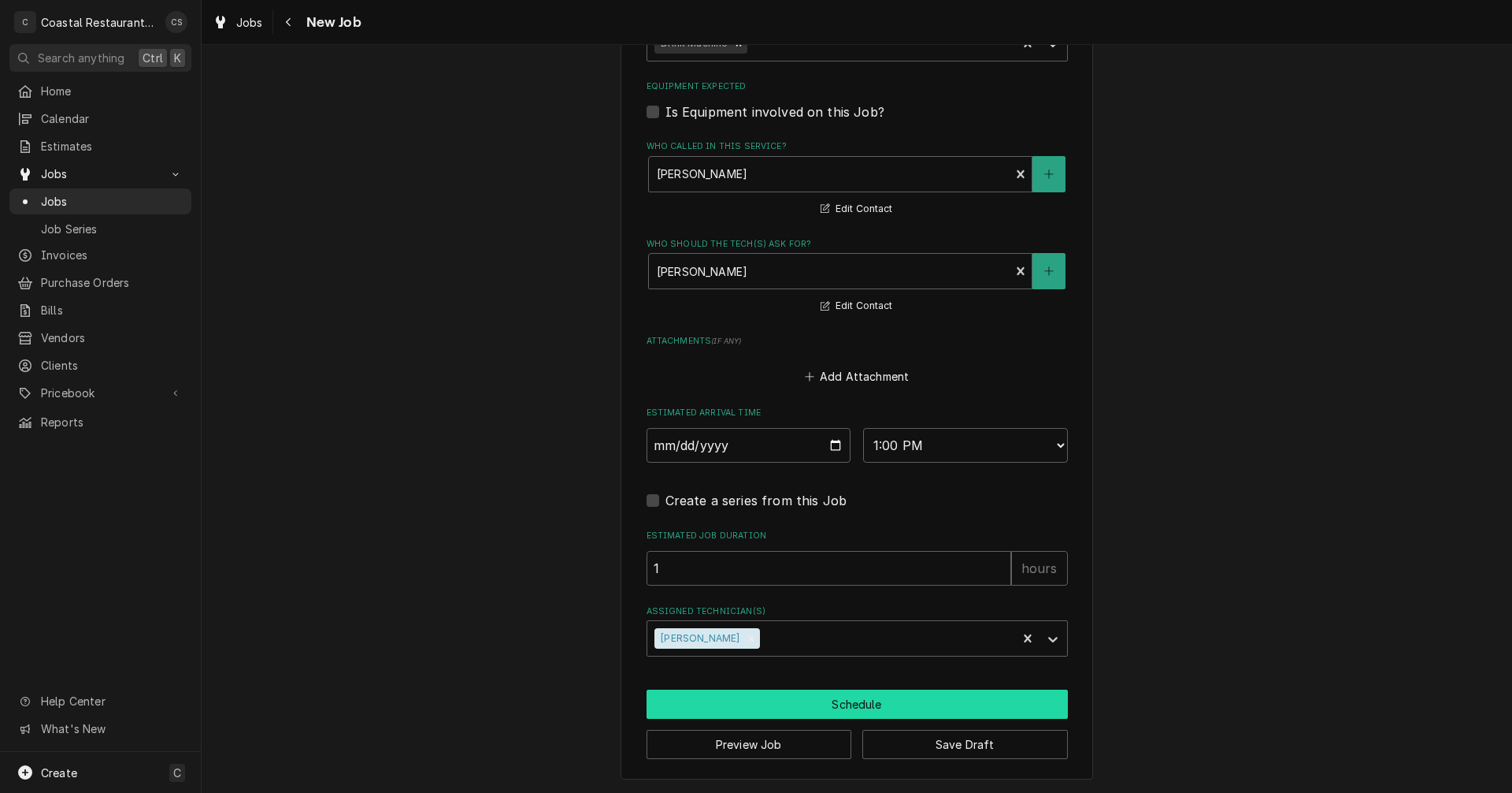
click at [793, 704] on button "Schedule" at bounding box center [857, 704] width 422 height 29
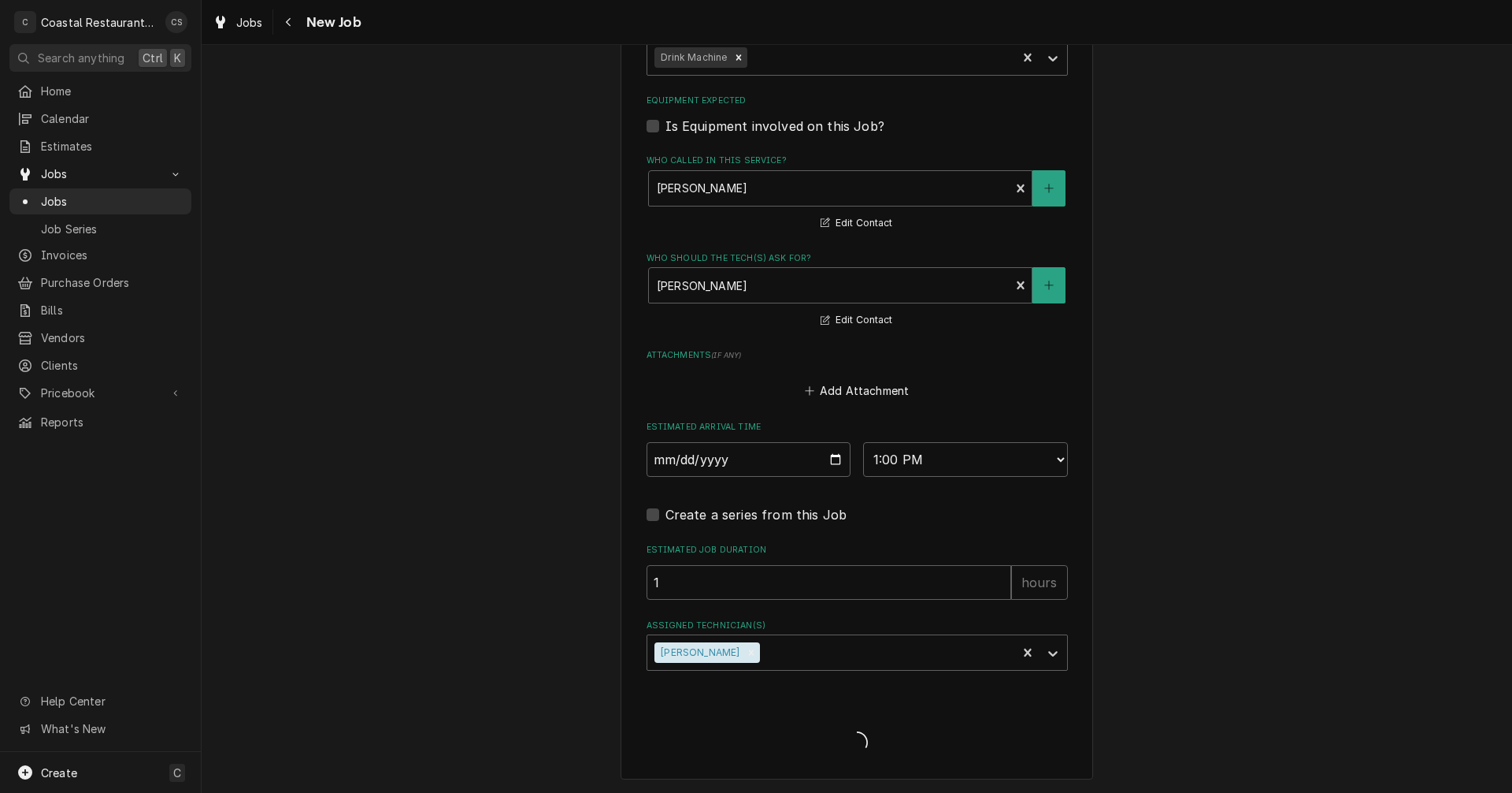
type textarea "x"
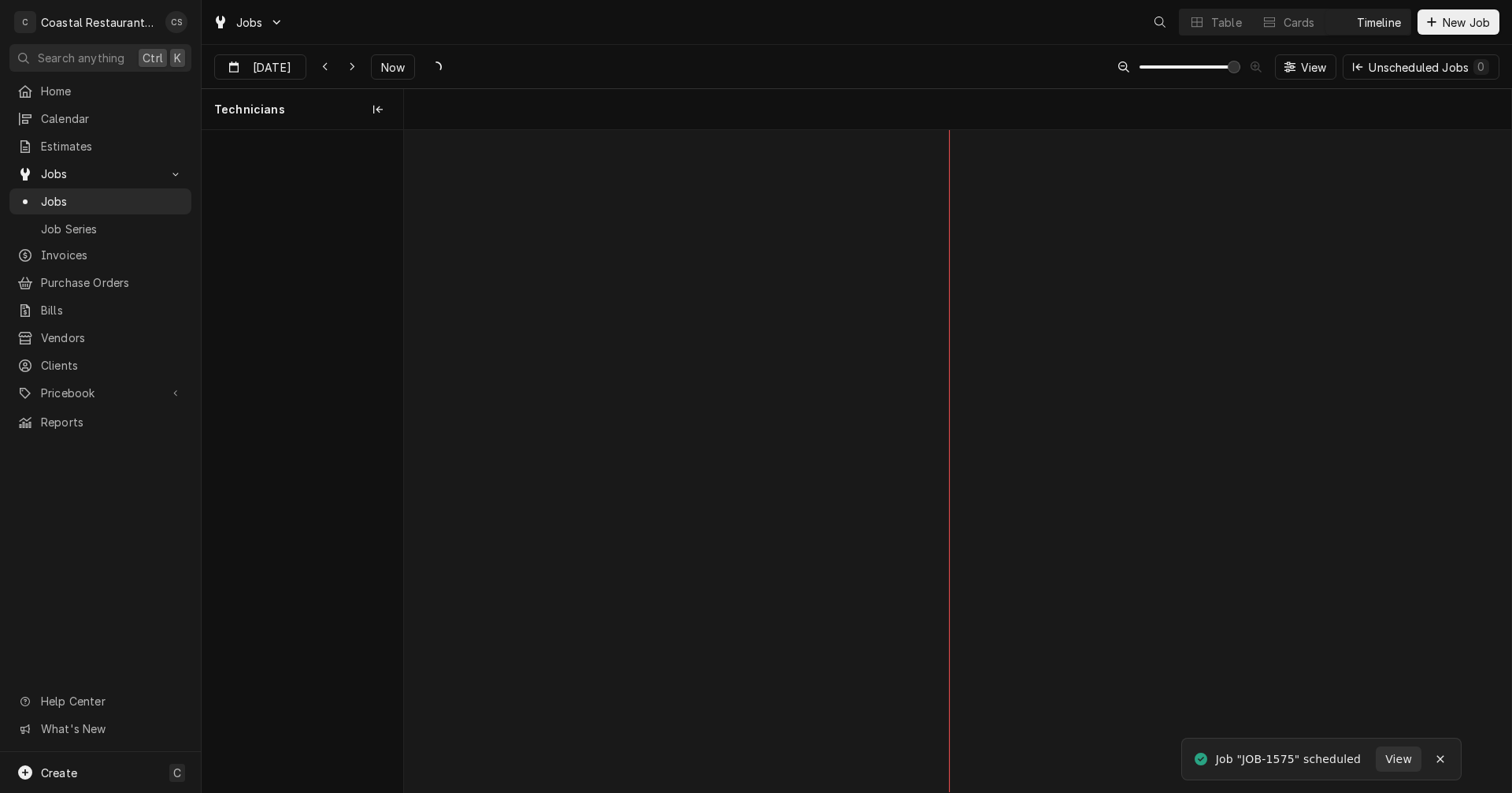
scroll to position [0, 21922]
